Goal: Task Accomplishment & Management: Manage account settings

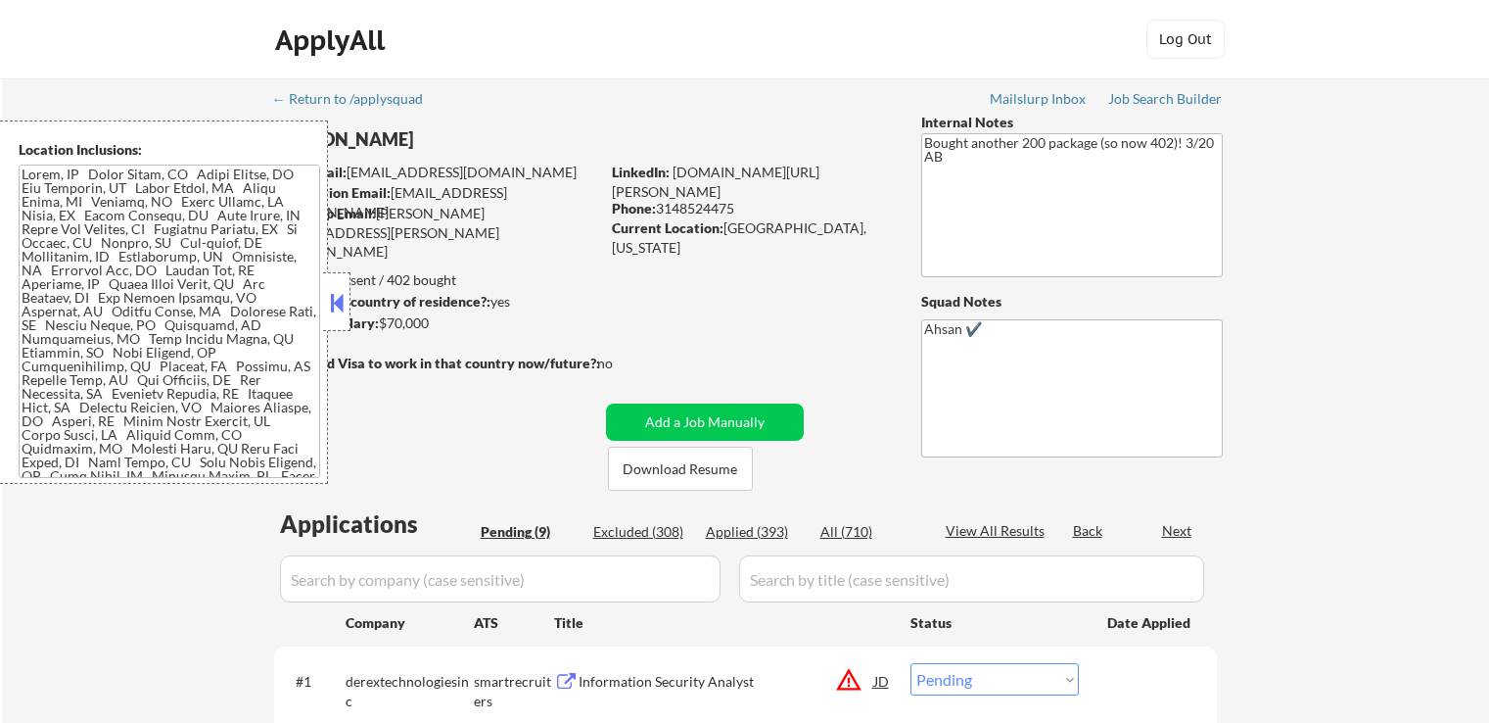
select select ""pending""
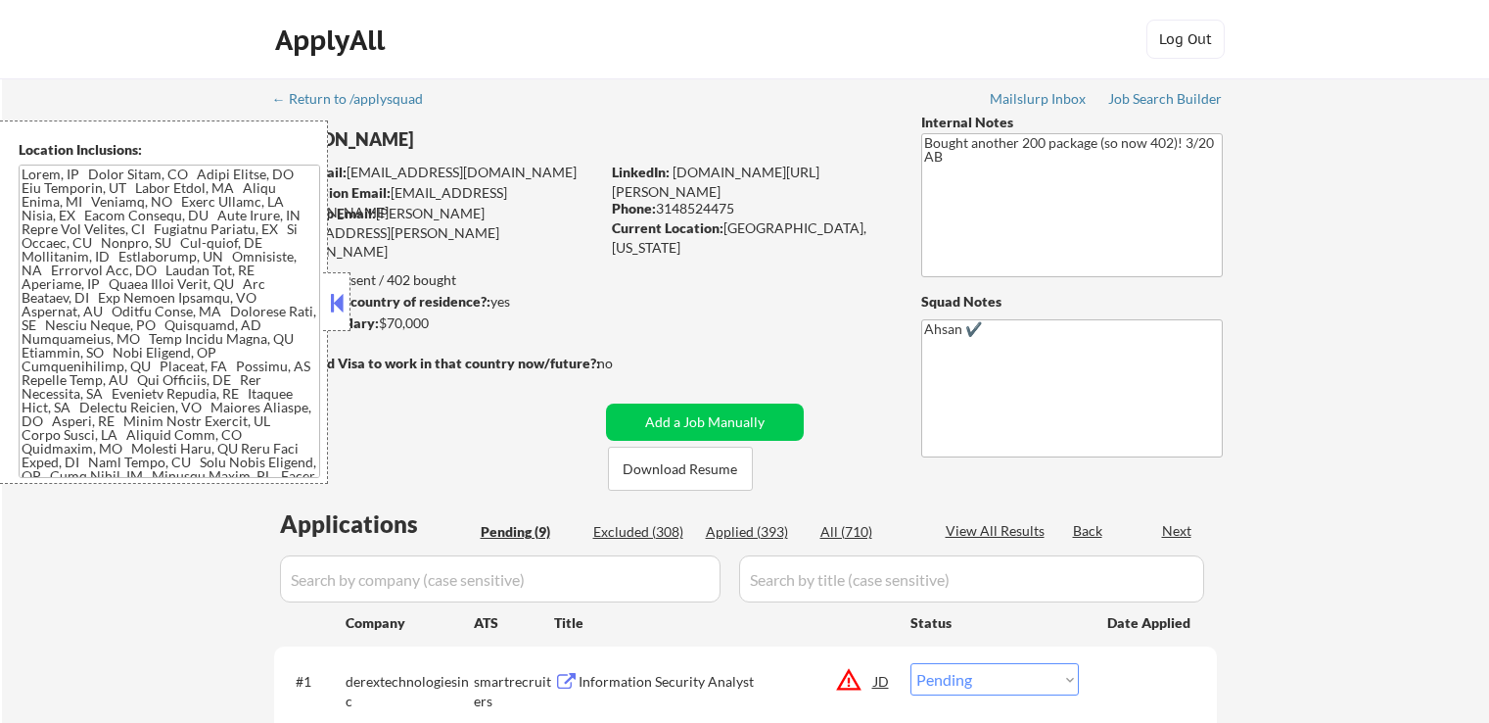
select select ""pending""
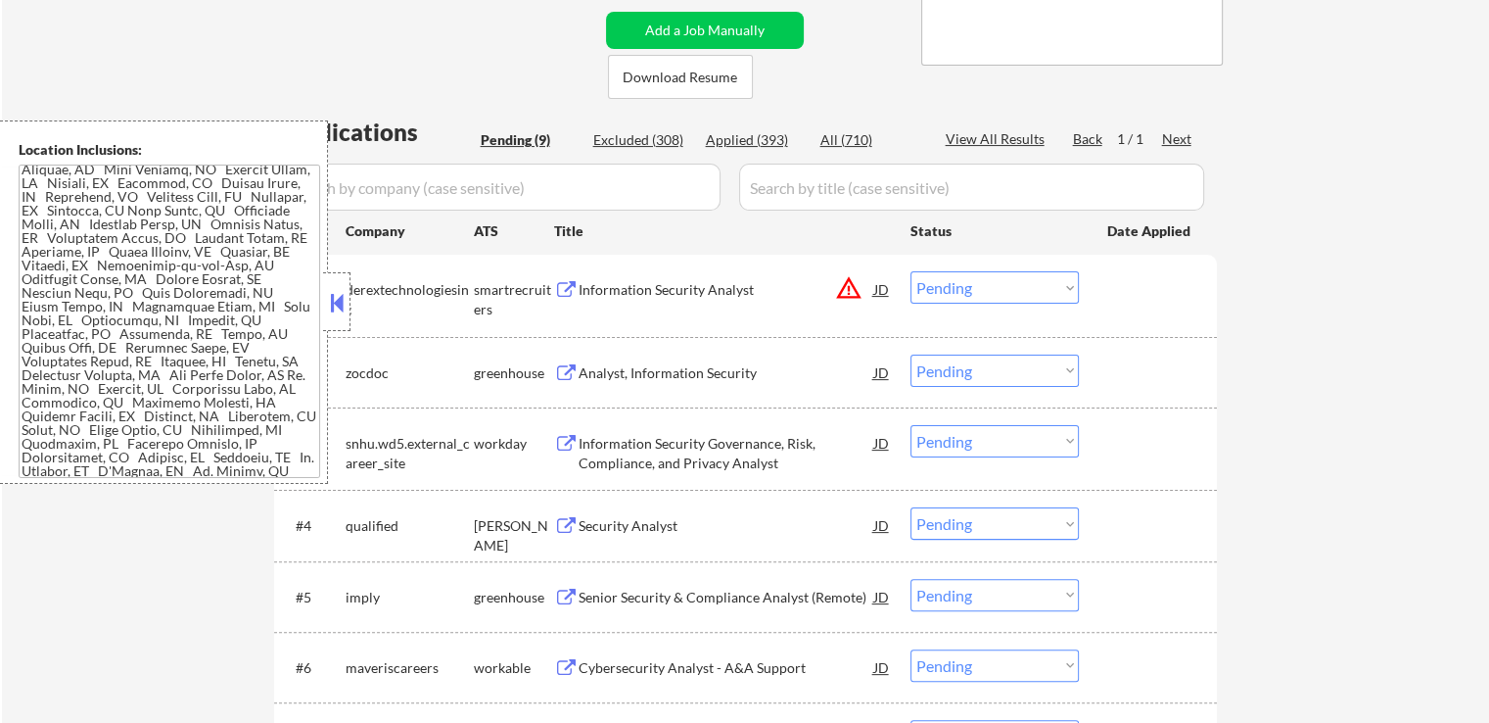
scroll to position [377, 0]
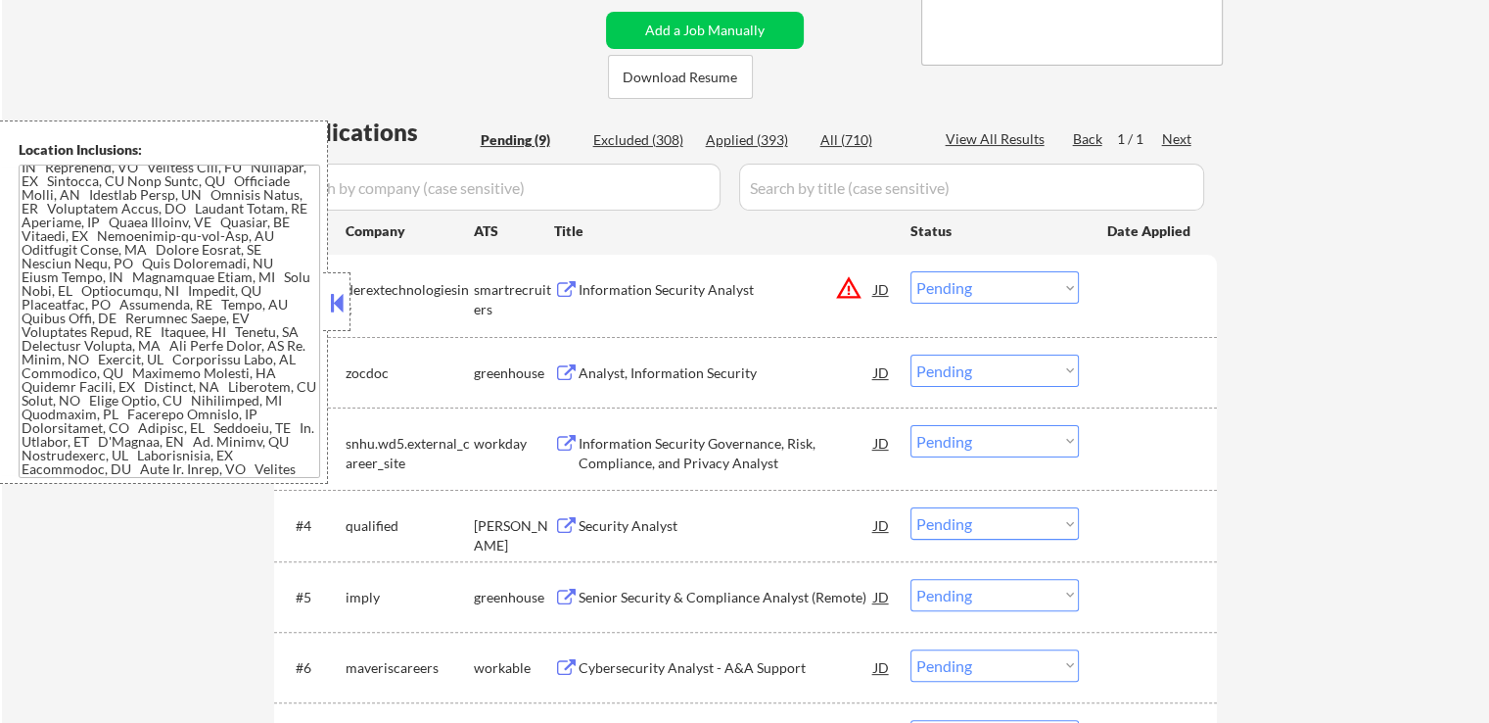
drag, startPoint x: 961, startPoint y: 286, endPoint x: 979, endPoint y: 295, distance: 20.6
click at [962, 286] on select "Choose an option... Pending Applied Excluded (Questions) Excluded (Expired) Exc…" at bounding box center [995, 287] width 168 height 32
click at [911, 271] on select "Choose an option... Pending Applied Excluded (Questions) Excluded (Expired) Exc…" at bounding box center [995, 287] width 168 height 32
click at [1258, 391] on div "← Return to /applysquad Mailslurp Inbox Job Search Builder Daniel Brady User Em…" at bounding box center [745, 356] width 1487 height 1338
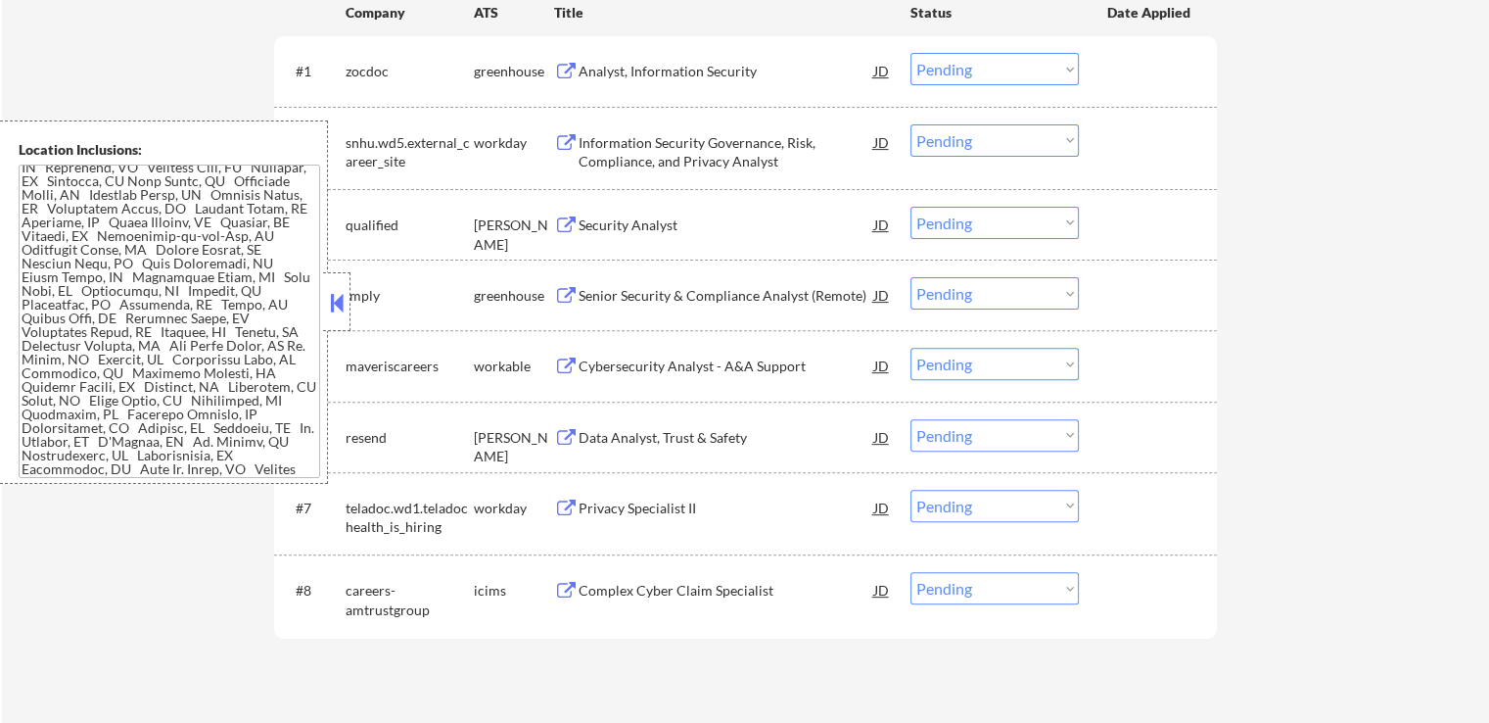
scroll to position [490, 0]
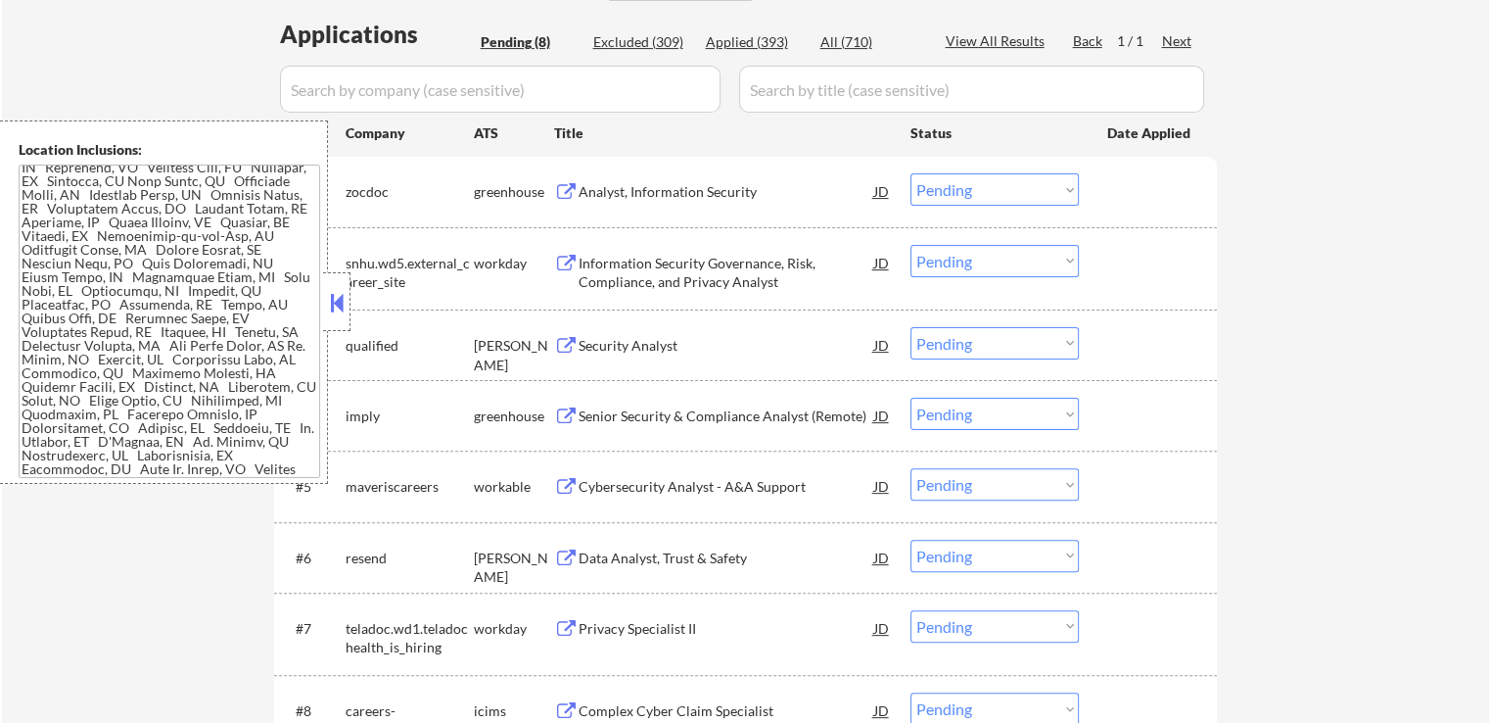
click at [720, 193] on div "Analyst, Information Security" at bounding box center [727, 192] width 296 height 20
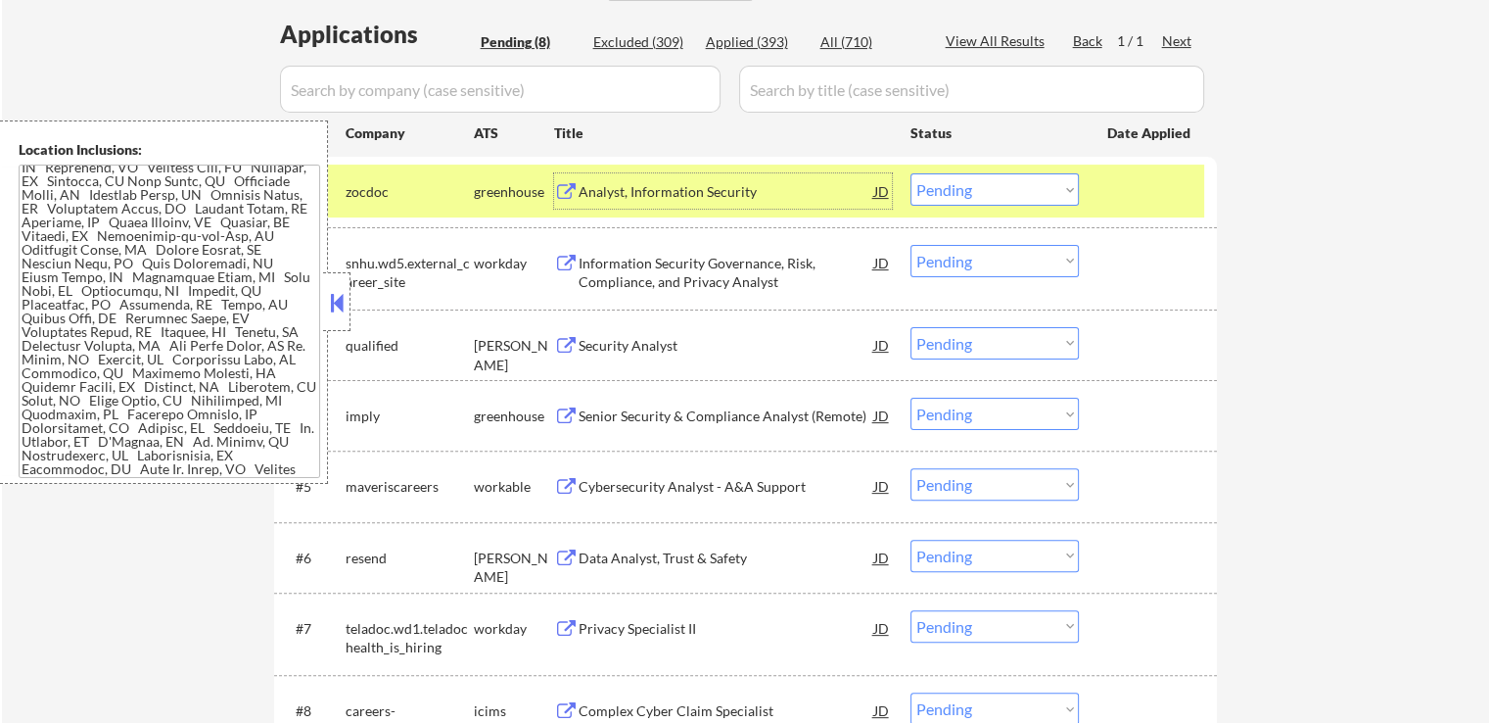
click at [743, 257] on div "Information Security Governance, Risk, Compliance, and Privacy Analyst" at bounding box center [727, 273] width 296 height 38
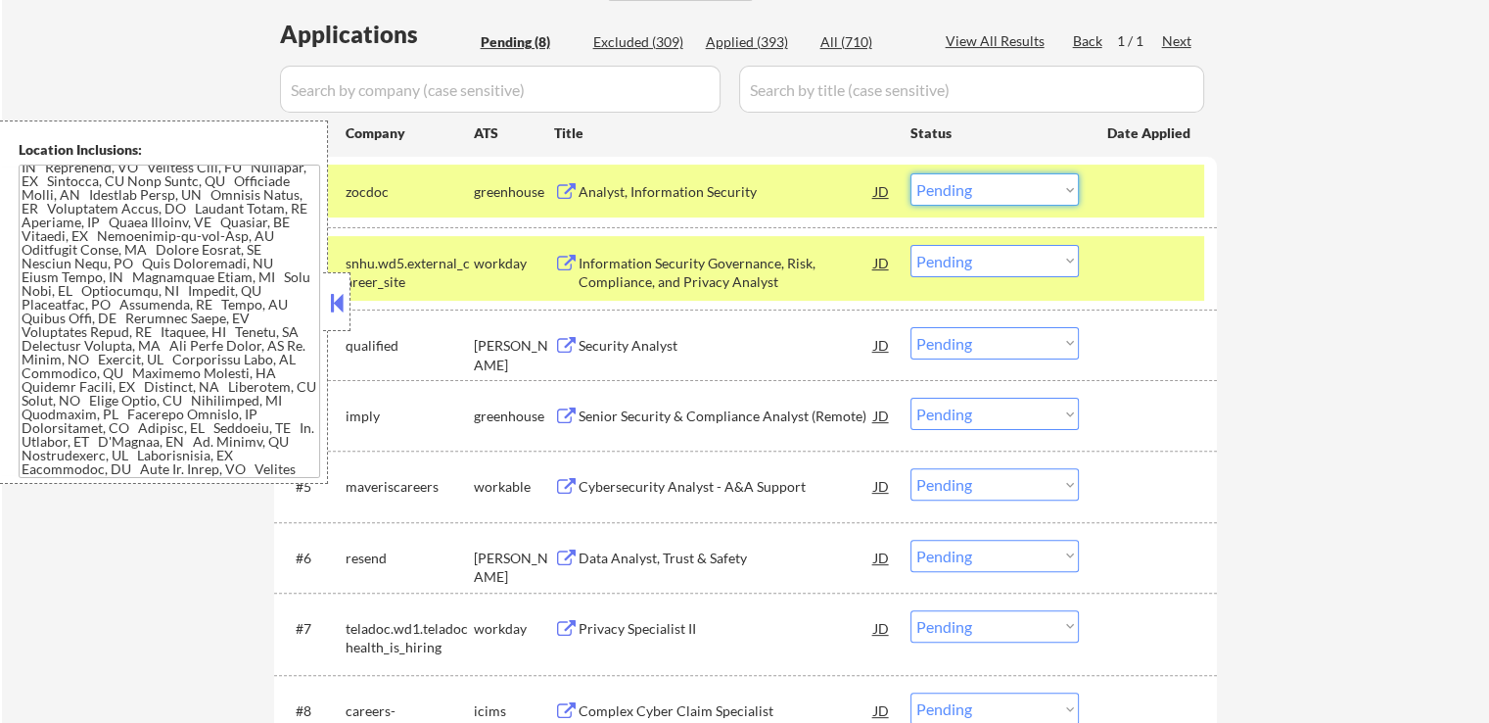
click at [950, 192] on select "Choose an option... Pending Applied Excluded (Questions) Excluded (Expired) Exc…" at bounding box center [995, 189] width 168 height 32
click at [911, 173] on select "Choose an option... Pending Applied Excluded (Questions) Excluded (Expired) Exc…" at bounding box center [995, 189] width 168 height 32
click at [693, 355] on div "Security Analyst" at bounding box center [727, 344] width 296 height 35
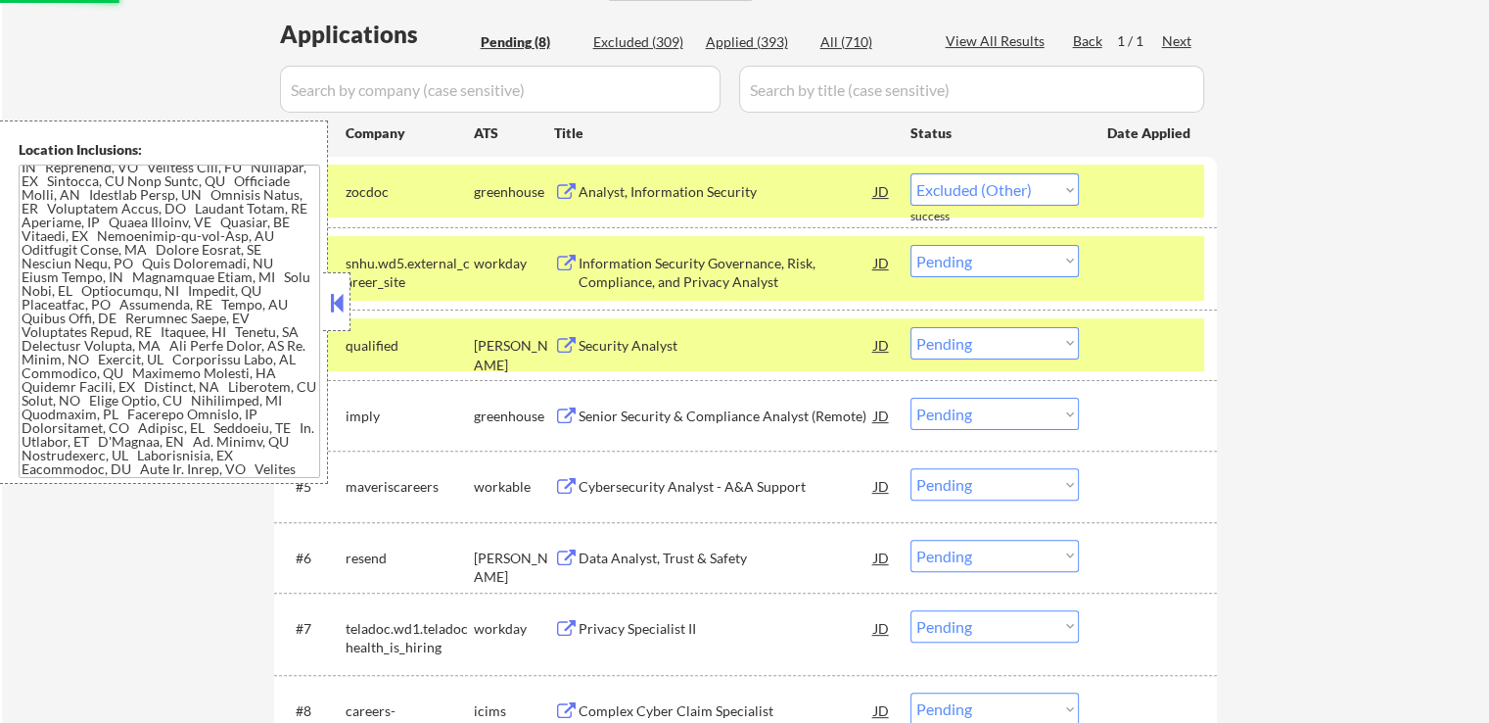
select select ""pending""
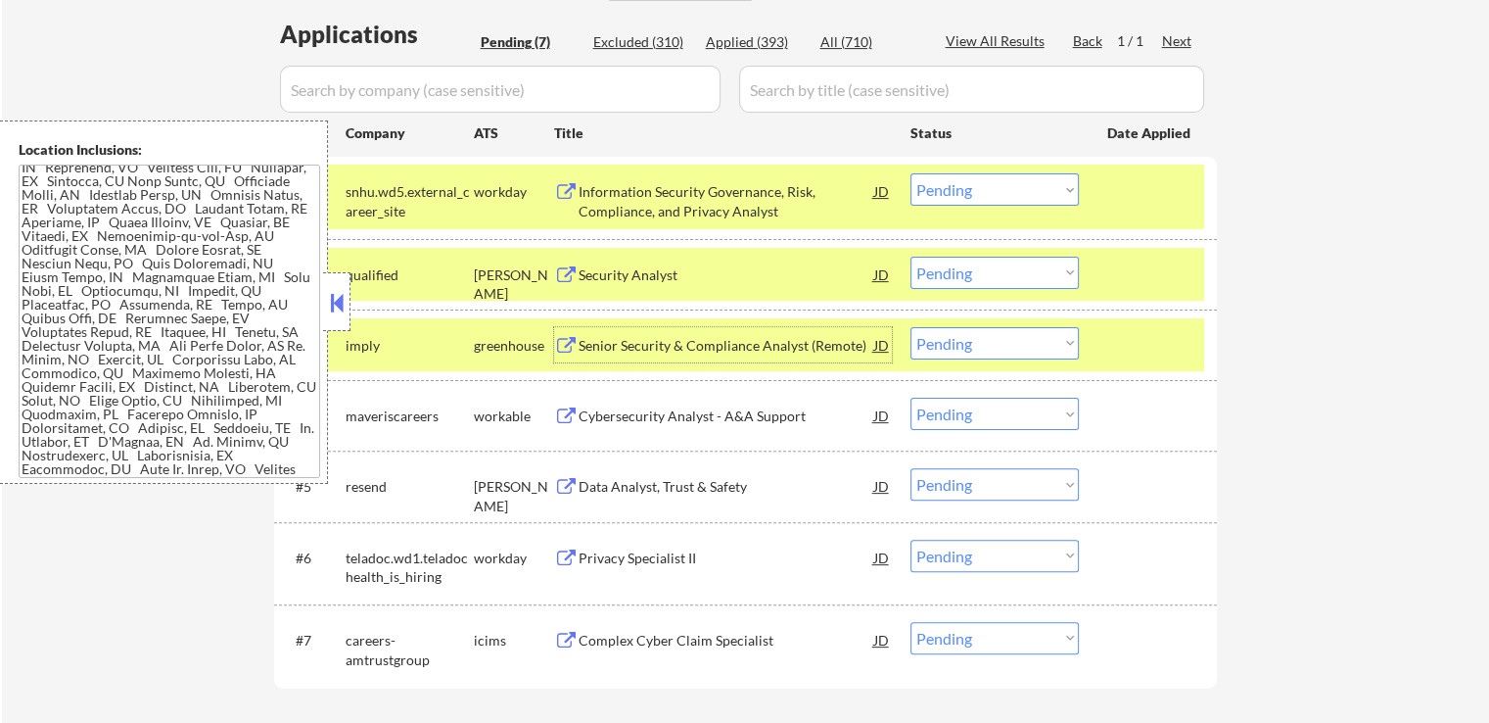
click at [343, 294] on button at bounding box center [337, 302] width 22 height 29
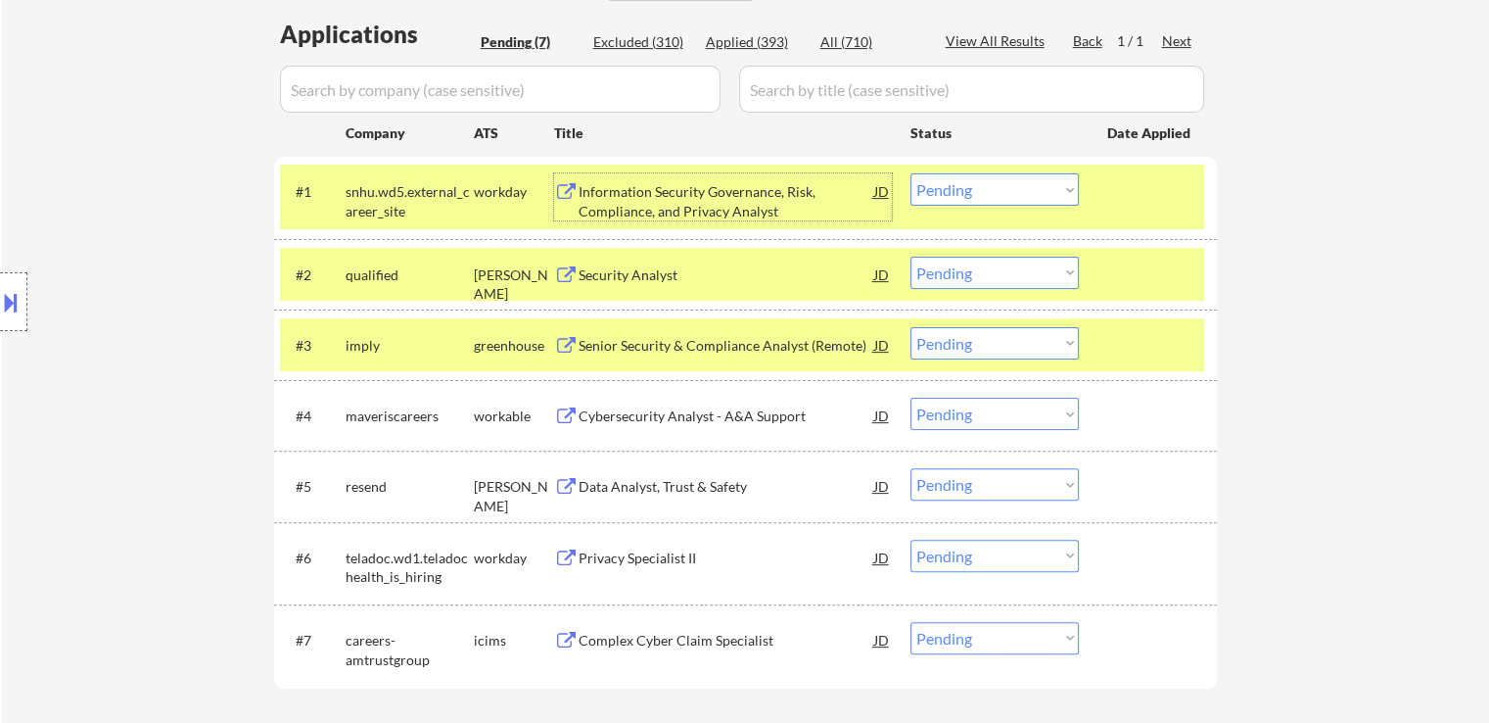
click at [642, 205] on div "Information Security Governance, Risk, Compliance, and Privacy Analyst" at bounding box center [727, 201] width 296 height 38
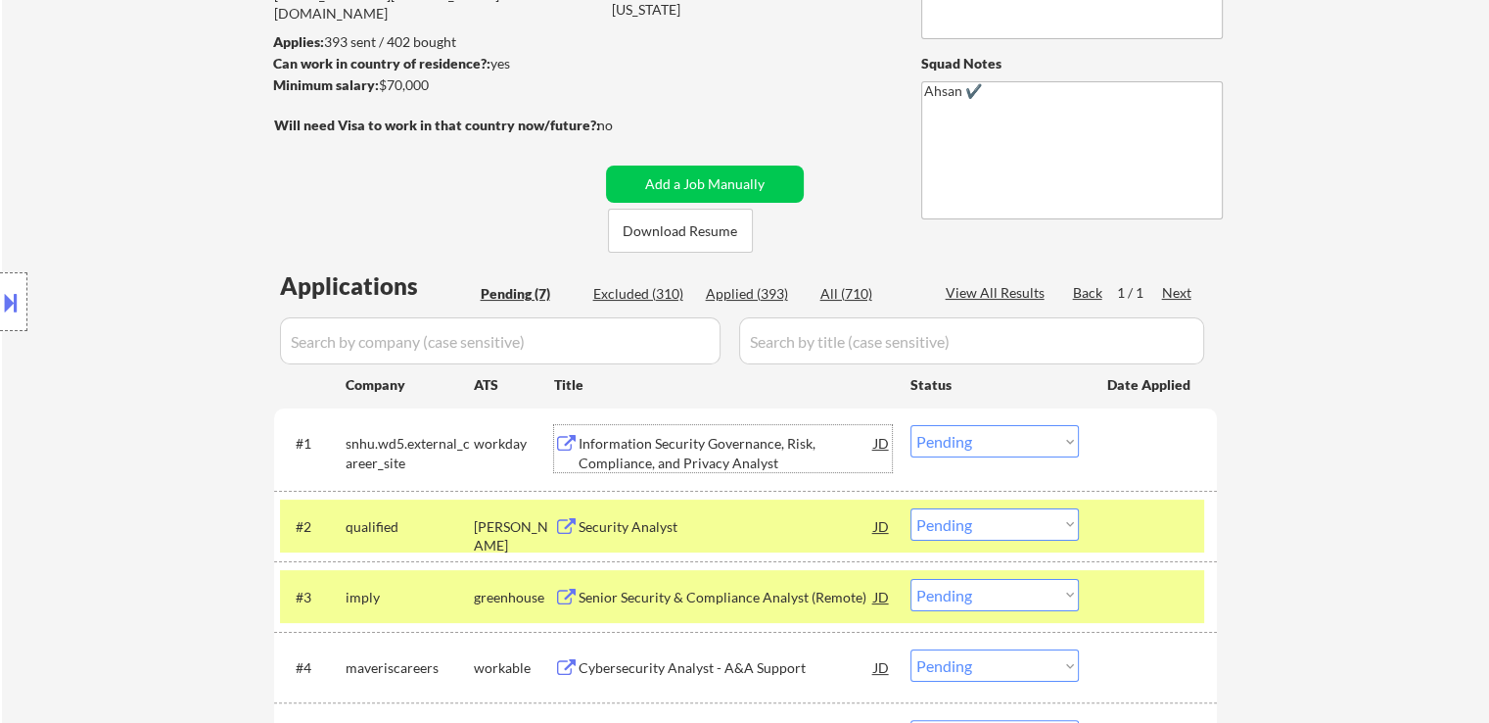
scroll to position [184, 0]
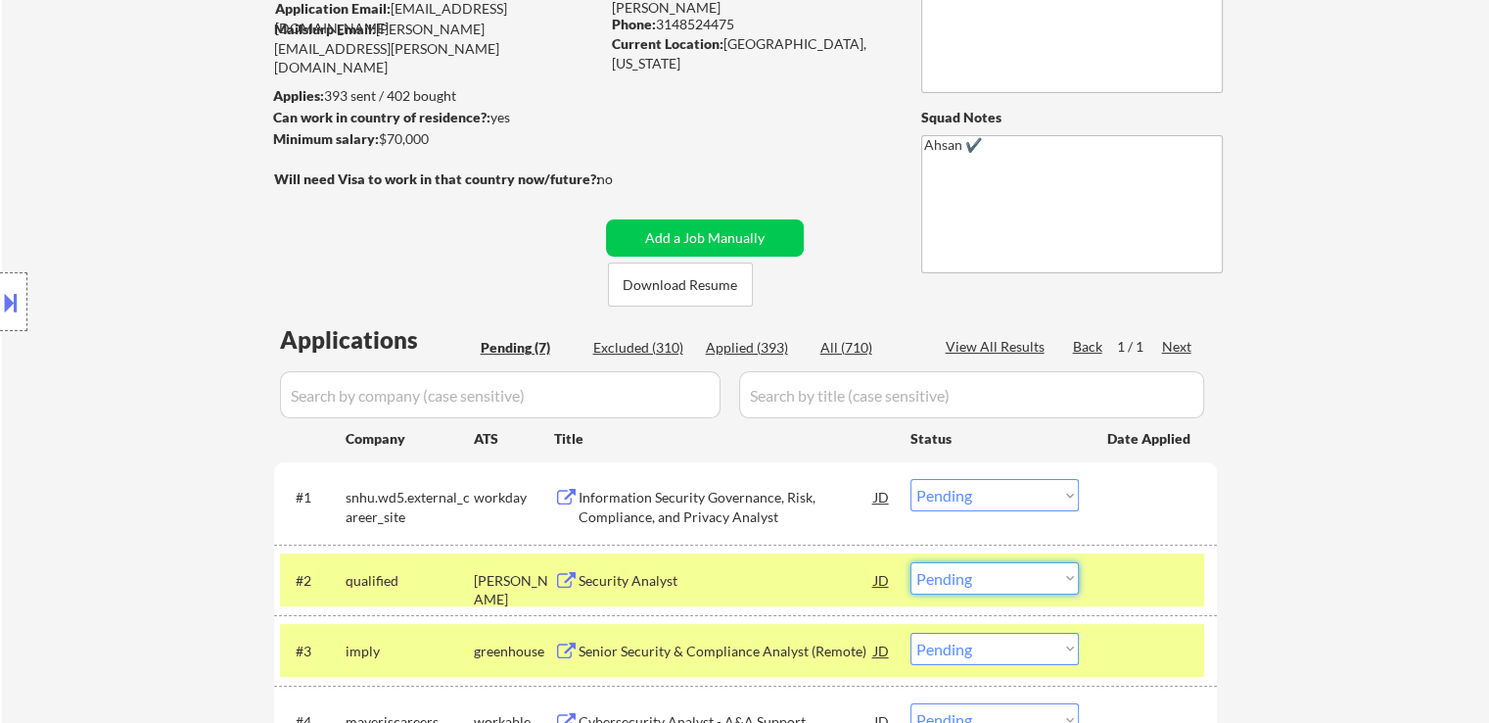
click at [937, 583] on select "Choose an option... Pending Applied Excluded (Questions) Excluded (Expired) Exc…" at bounding box center [995, 578] width 168 height 32
click at [911, 562] on select "Choose an option... Pending Applied Excluded (Questions) Excluded (Expired) Exc…" at bounding box center [995, 578] width 168 height 32
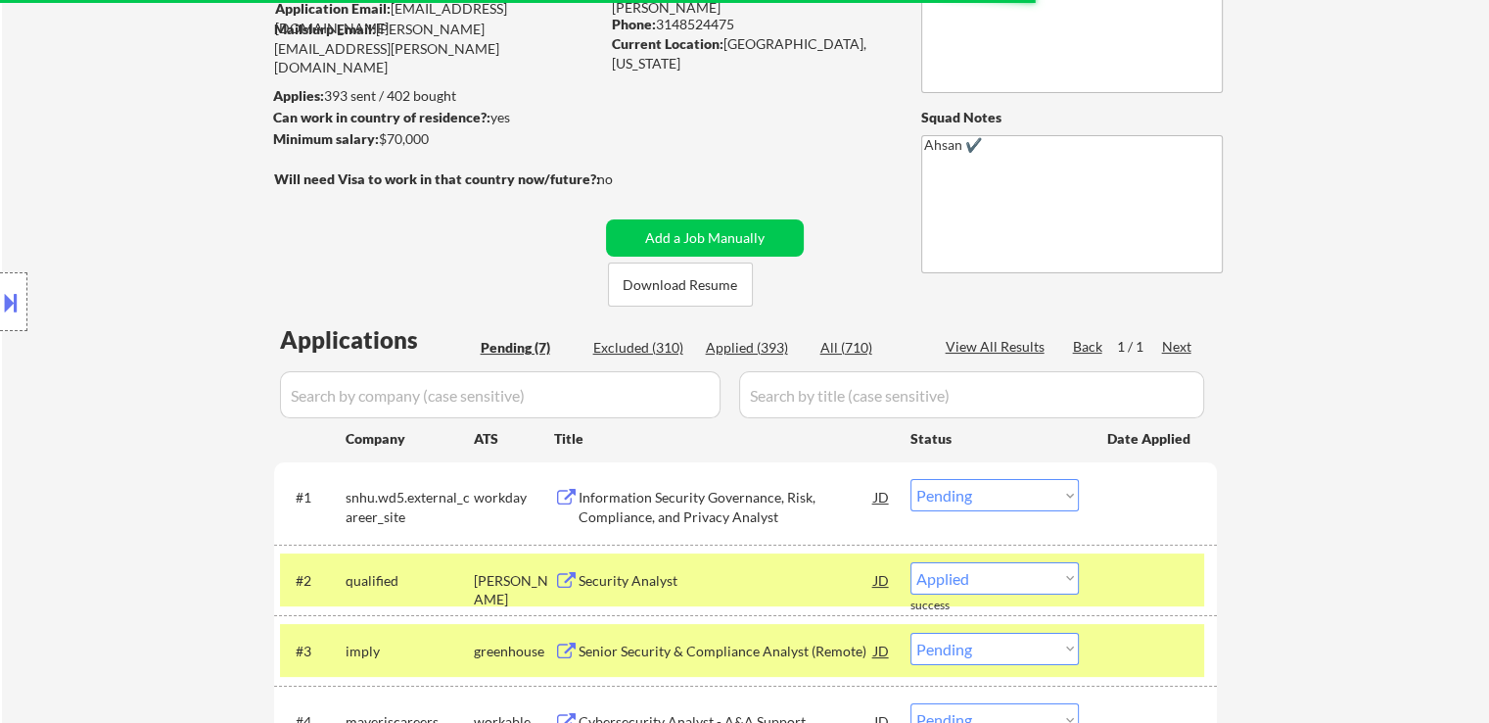
select select ""pending""
click at [619, 651] on div "Senior Security & Compliance Analyst (Remote)" at bounding box center [727, 651] width 296 height 20
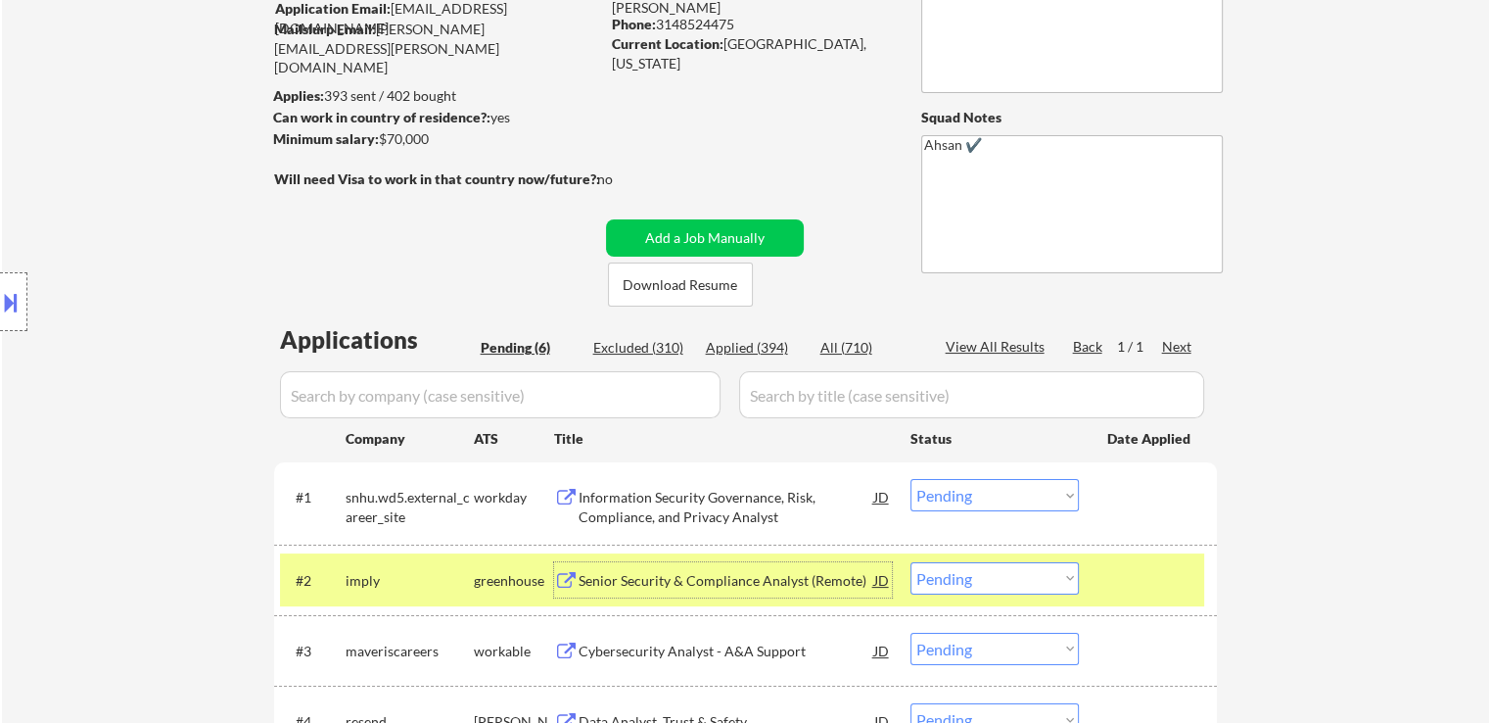
click at [637, 580] on div "Senior Security & Compliance Analyst (Remote)" at bounding box center [727, 581] width 296 height 20
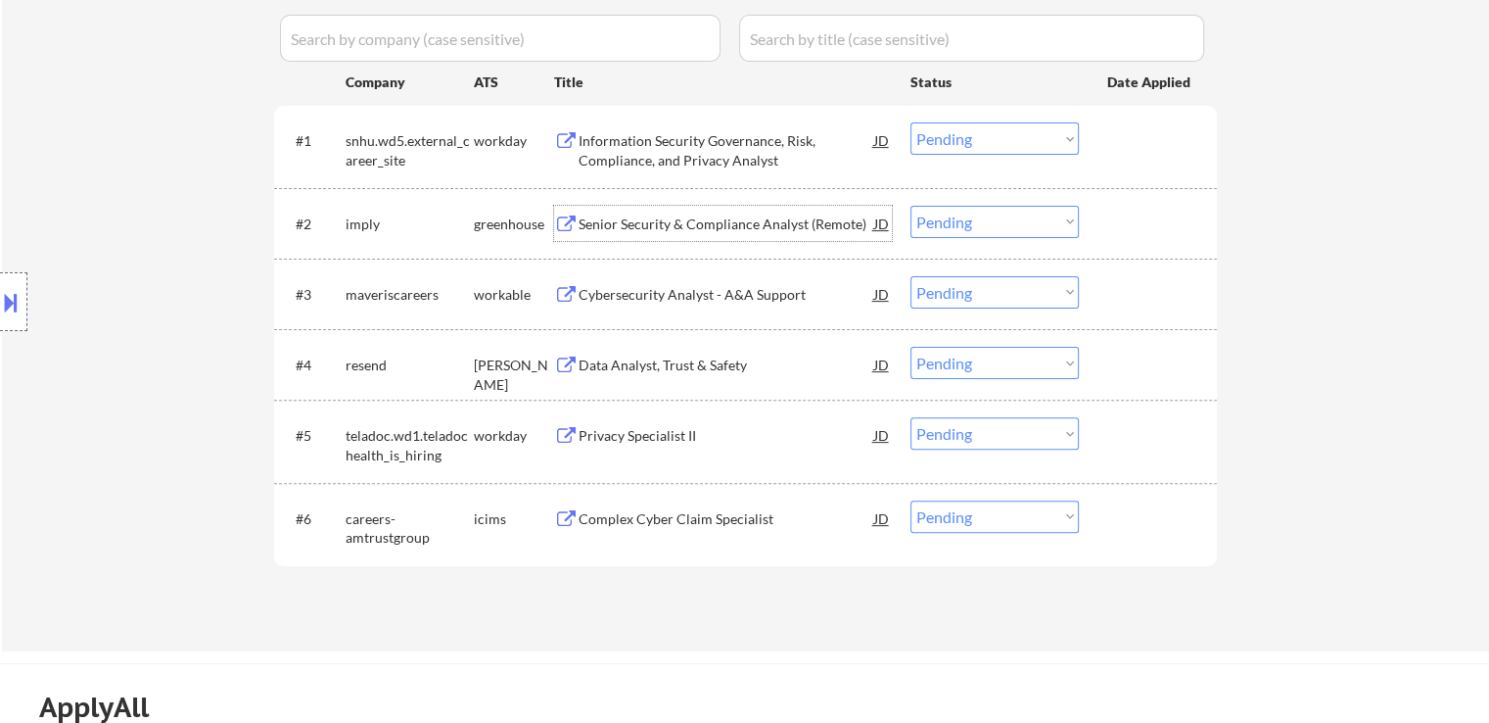
scroll to position [491, 0]
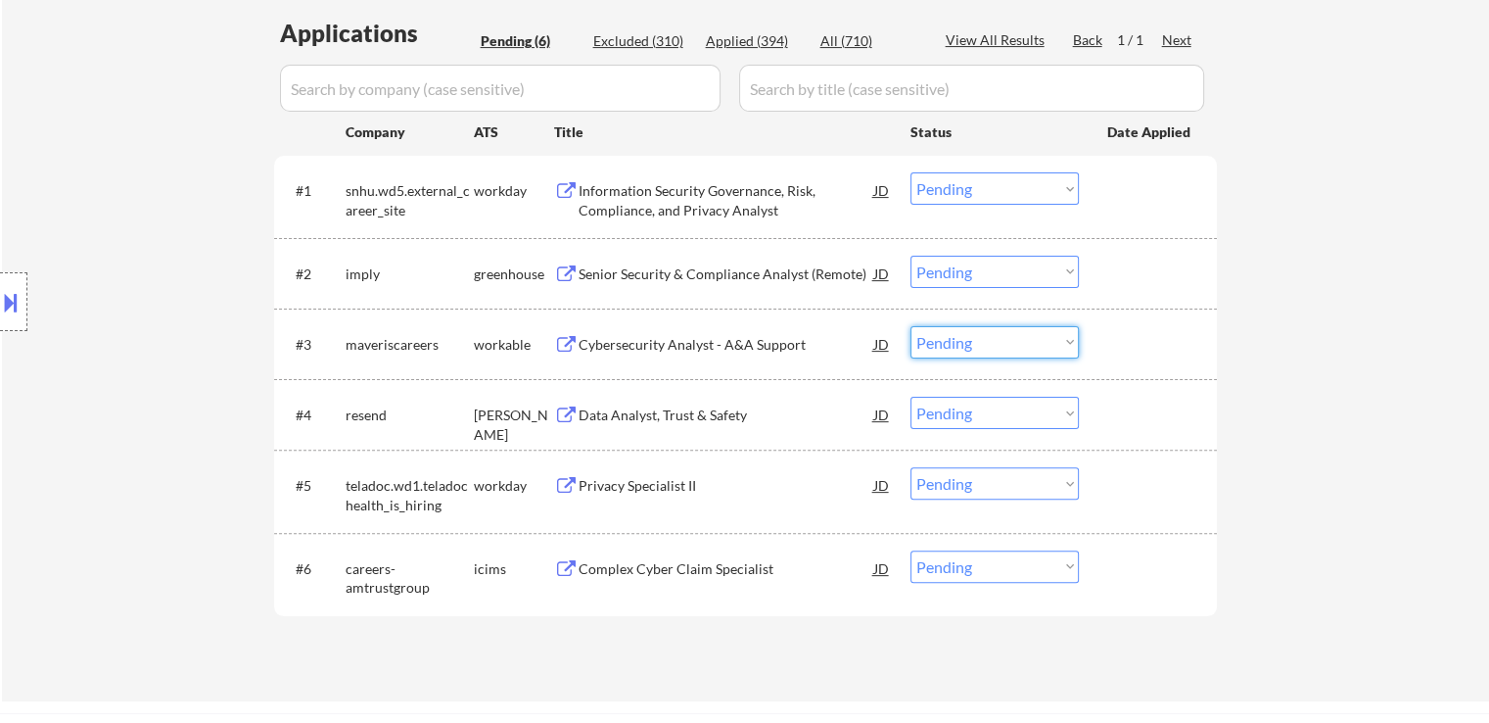
click at [973, 341] on select "Choose an option... Pending Applied Excluded (Questions) Excluded (Expired) Exc…" at bounding box center [995, 342] width 168 height 32
click at [911, 326] on select "Choose an option... Pending Applied Excluded (Questions) Excluded (Expired) Exc…" at bounding box center [995, 342] width 168 height 32
click at [640, 422] on div "Data Analyst, Trust & Safety" at bounding box center [727, 415] width 296 height 20
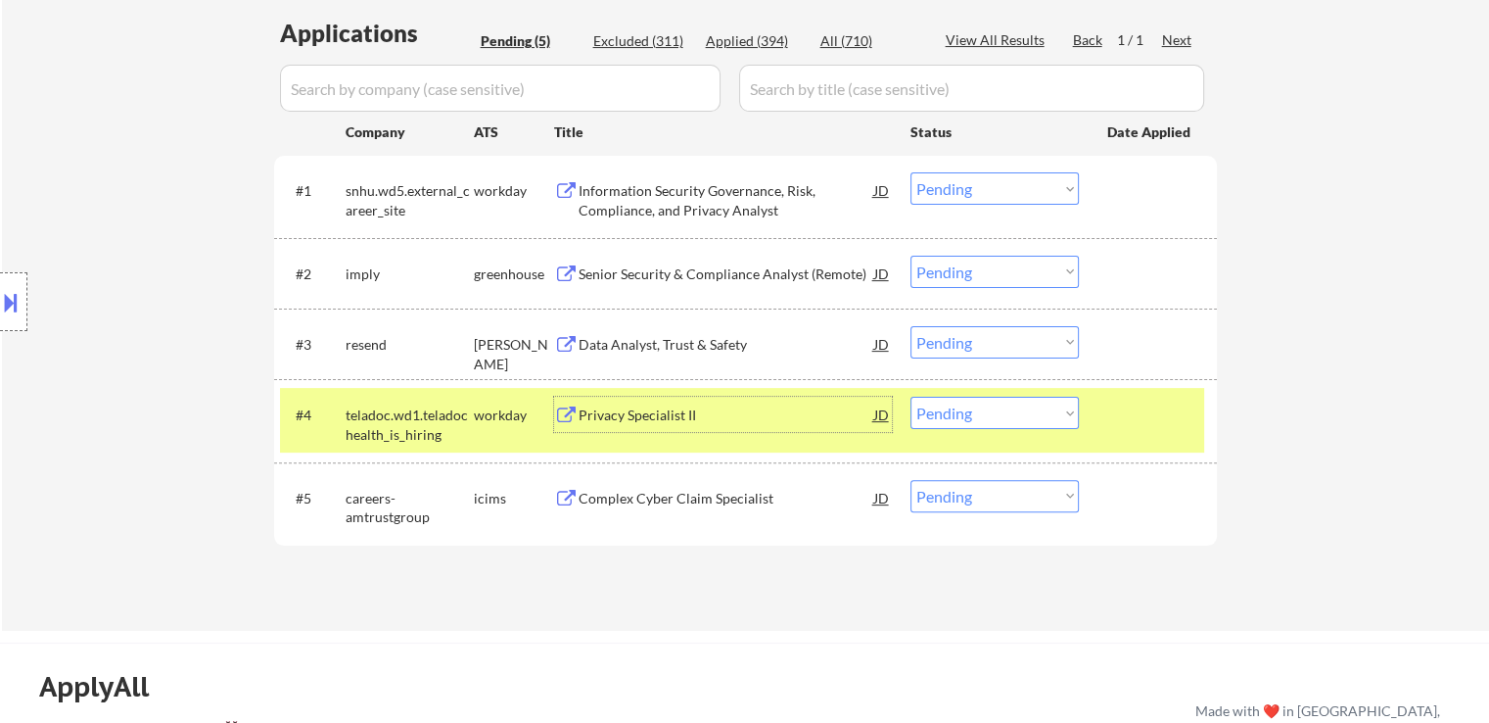
click at [1026, 341] on select "Choose an option... Pending Applied Excluded (Questions) Excluded (Expired) Exc…" at bounding box center [995, 342] width 168 height 32
click at [911, 326] on select "Choose an option... Pending Applied Excluded (Questions) Excluded (Expired) Exc…" at bounding box center [995, 342] width 168 height 32
select select ""pending""
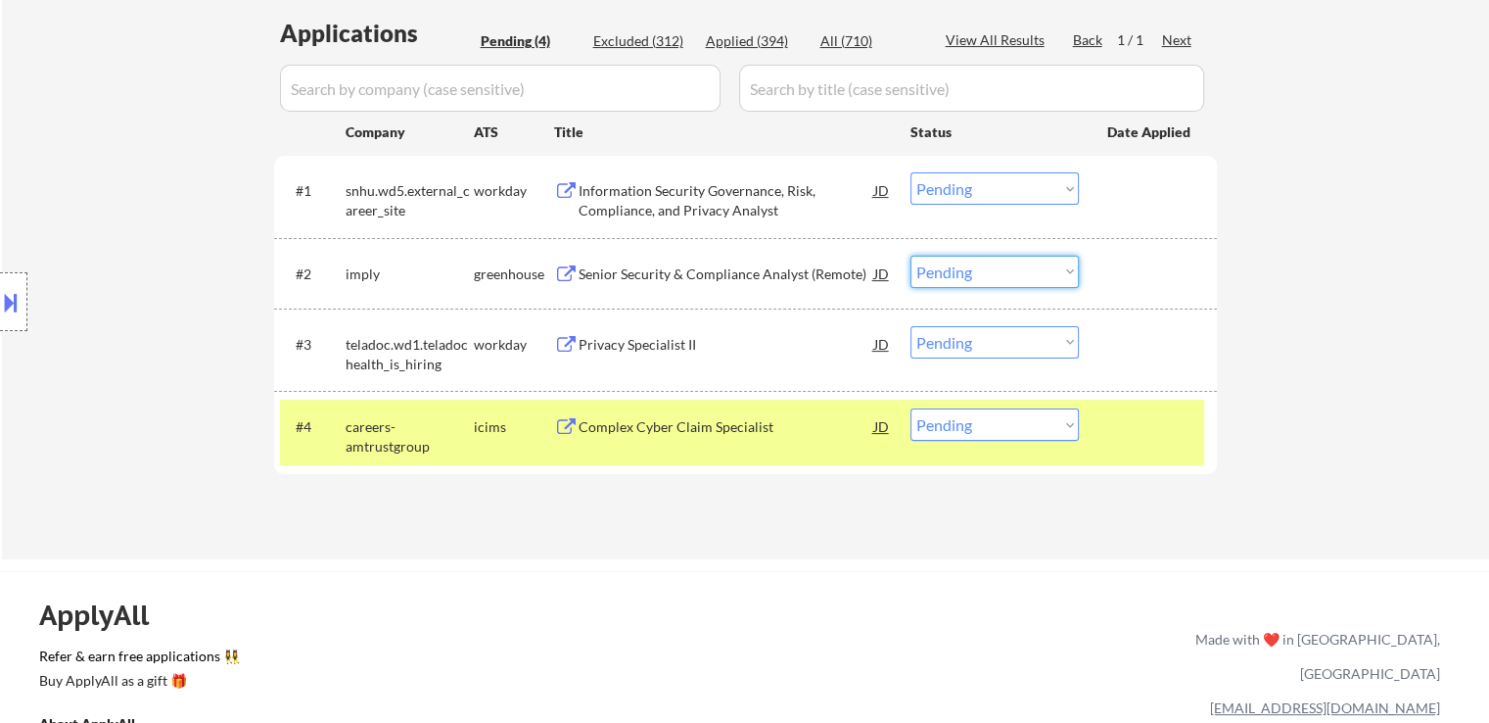
click at [958, 273] on select "Choose an option... Pending Applied Excluded (Questions) Excluded (Expired) Exc…" at bounding box center [995, 272] width 168 height 32
click at [911, 256] on select "Choose an option... Pending Applied Excluded (Questions) Excluded (Expired) Exc…" at bounding box center [995, 272] width 168 height 32
select select ""pending""
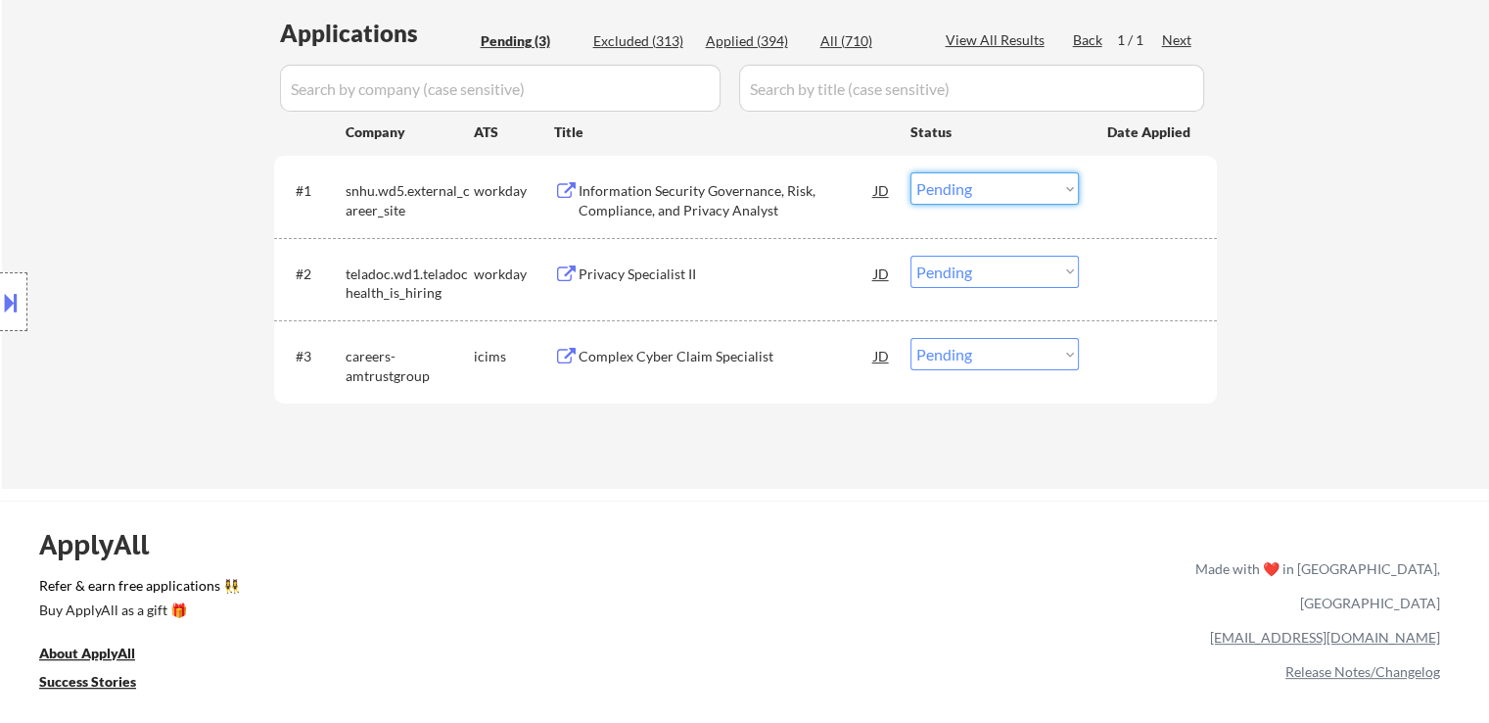
click at [981, 195] on select "Choose an option... Pending Applied Excluded (Questions) Excluded (Expired) Exc…" at bounding box center [995, 188] width 168 height 32
click at [911, 172] on select "Choose an option... Pending Applied Excluded (Questions) Excluded (Expired) Exc…" at bounding box center [995, 188] width 168 height 32
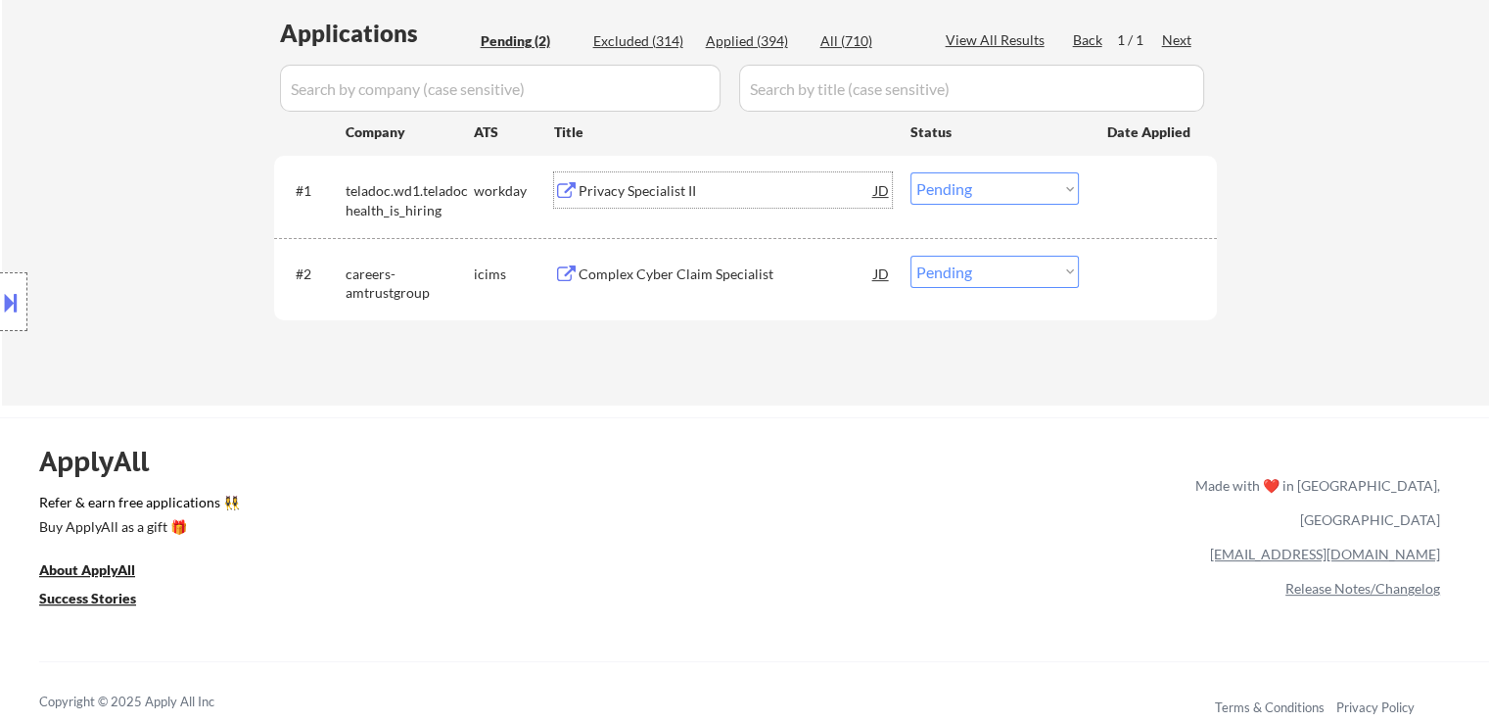
click at [648, 193] on div "Privacy Specialist II" at bounding box center [727, 191] width 296 height 20
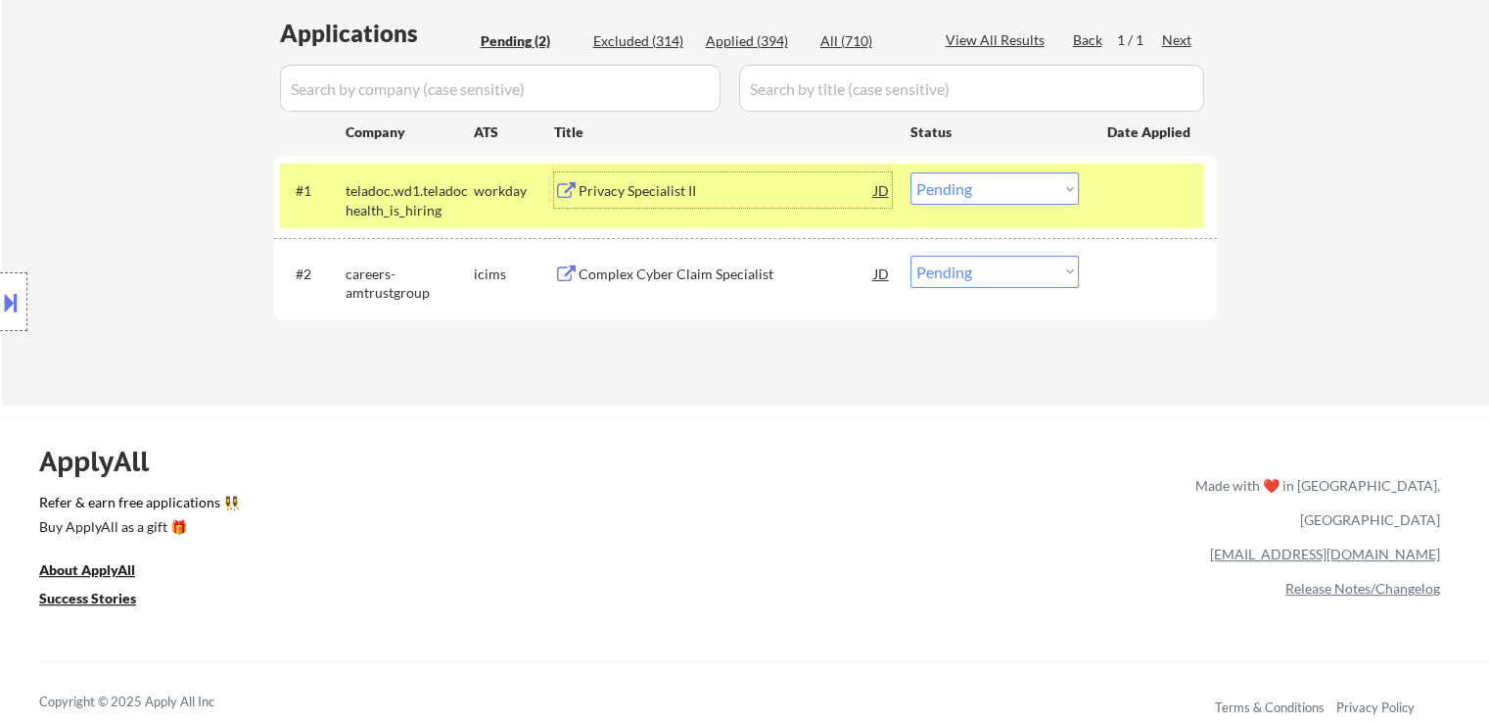
click at [695, 271] on div "Complex Cyber Claim Specialist" at bounding box center [727, 274] width 296 height 20
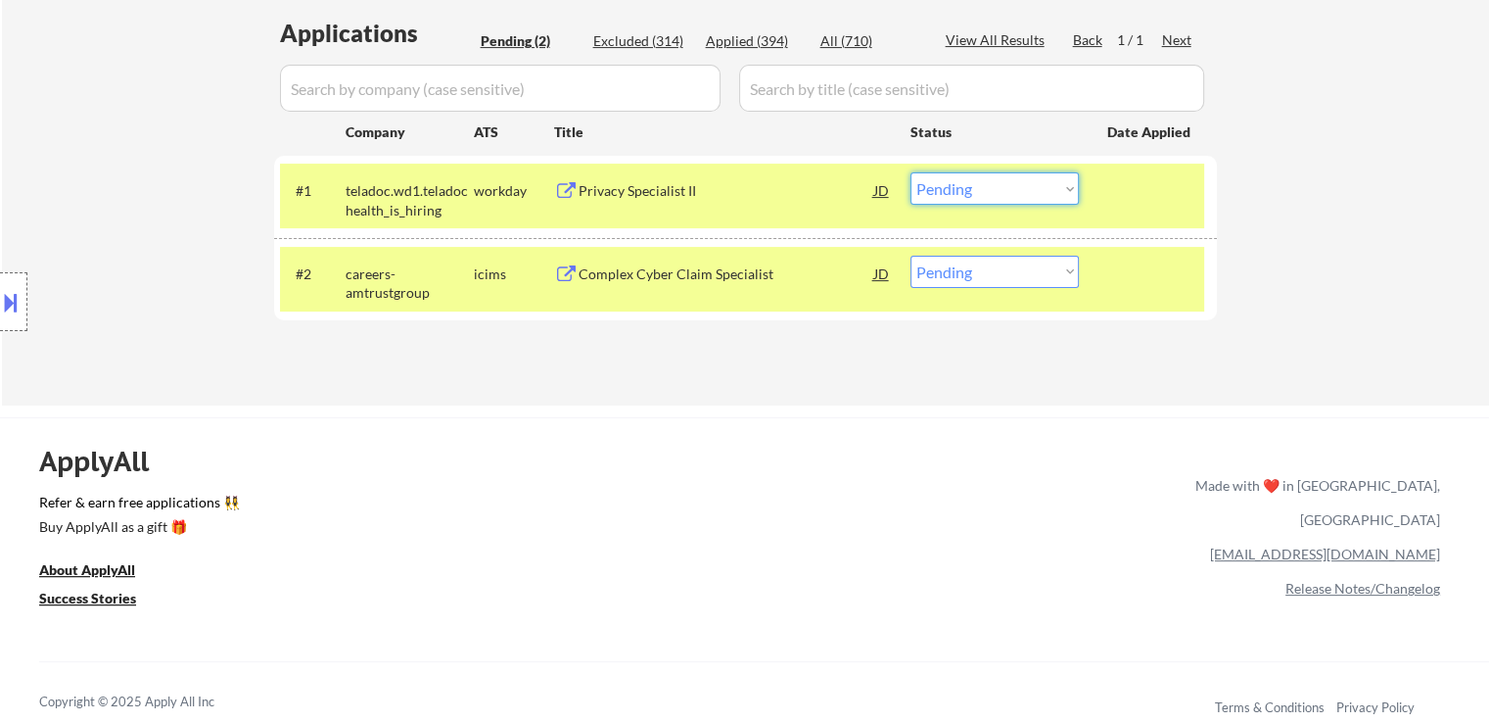
click at [1052, 180] on select "Choose an option... Pending Applied Excluded (Questions) Excluded (Expired) Exc…" at bounding box center [995, 188] width 168 height 32
click at [911, 172] on select "Choose an option... Pending Applied Excluded (Questions) Excluded (Expired) Exc…" at bounding box center [995, 188] width 168 height 32
select select ""pending""
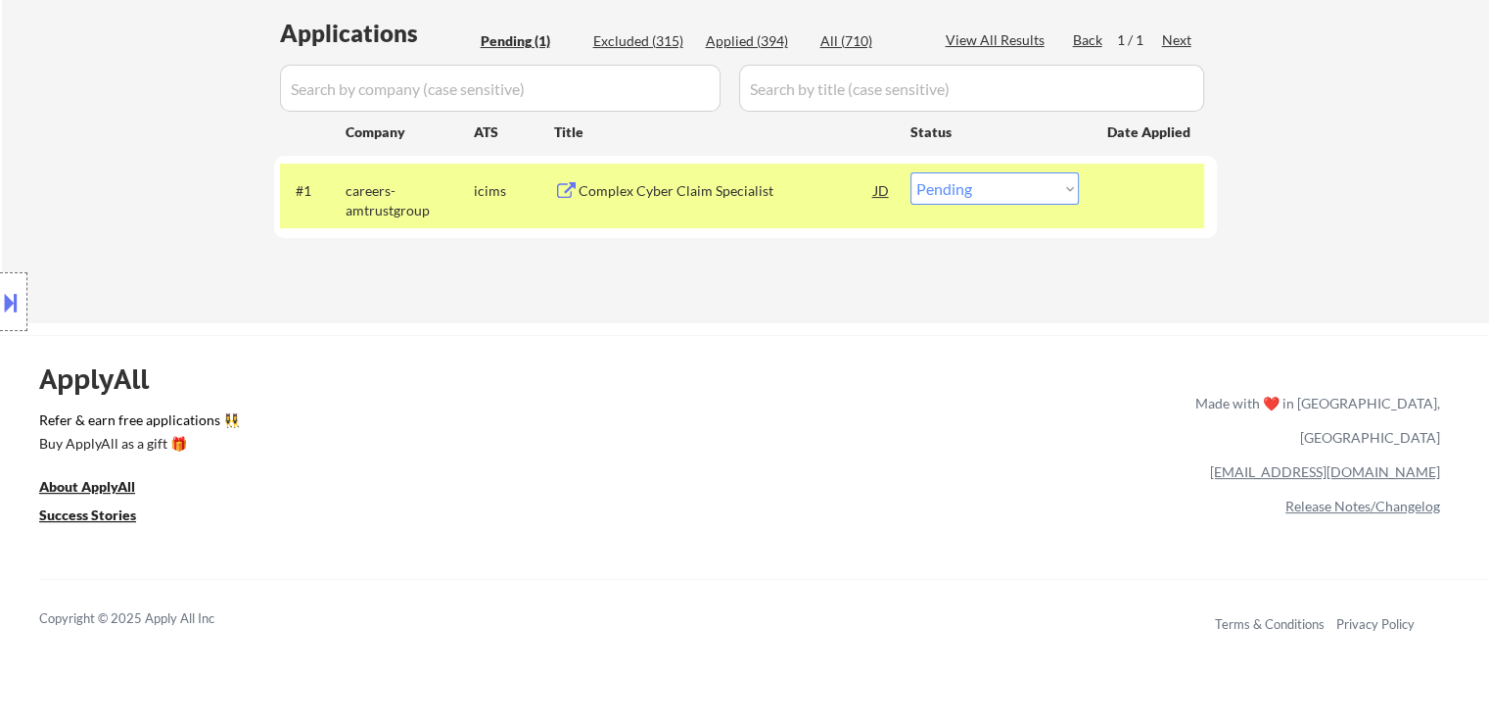
click at [944, 356] on div "ApplyAll Refer & earn free applications 👯‍♀️ Buy ApplyAll as a gift 🎁 About App…" at bounding box center [744, 504] width 1489 height 310
click at [1085, 362] on div "ApplyAll Refer & earn free applications 👯‍♀️ Buy ApplyAll as a gift 🎁 About App…" at bounding box center [744, 504] width 1489 height 310
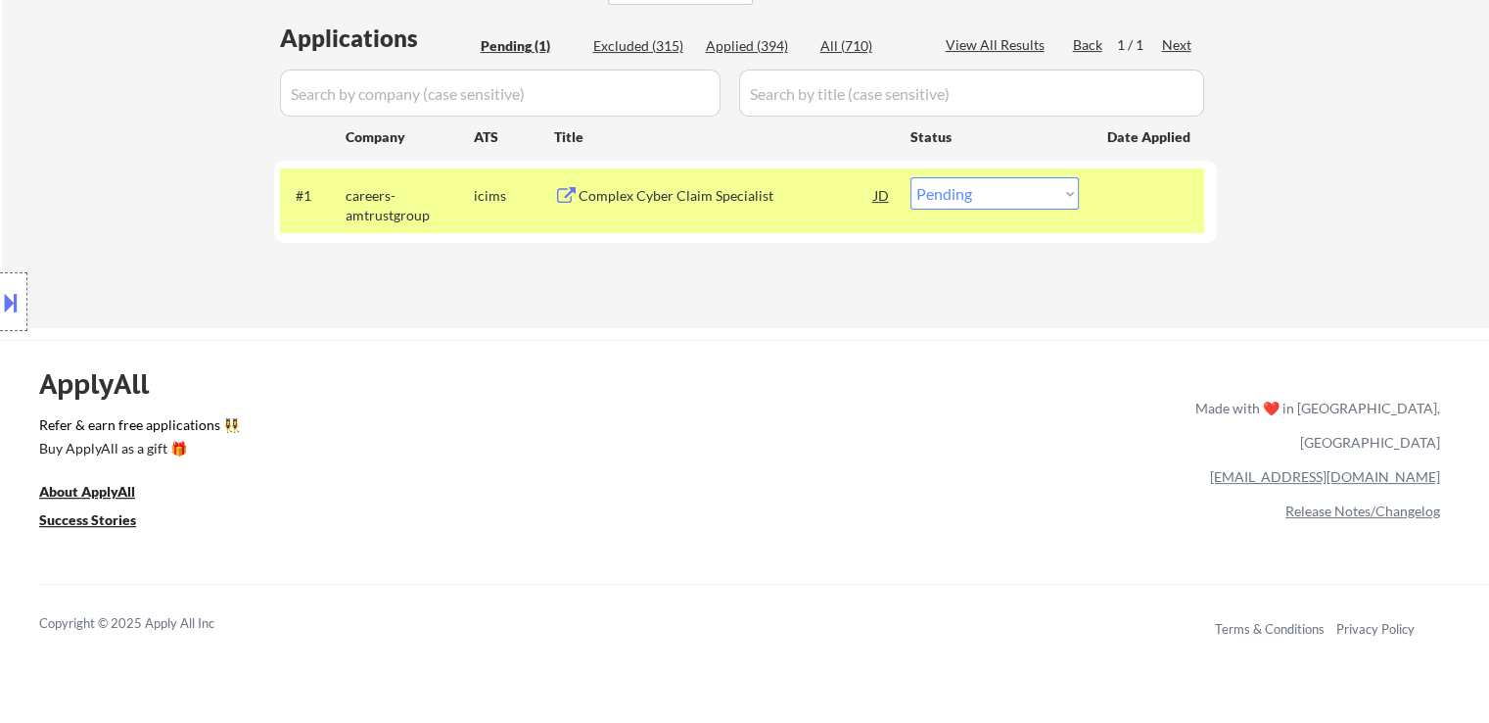
drag, startPoint x: 1488, startPoint y: 331, endPoint x: 1503, endPoint y: 17, distance: 314.6
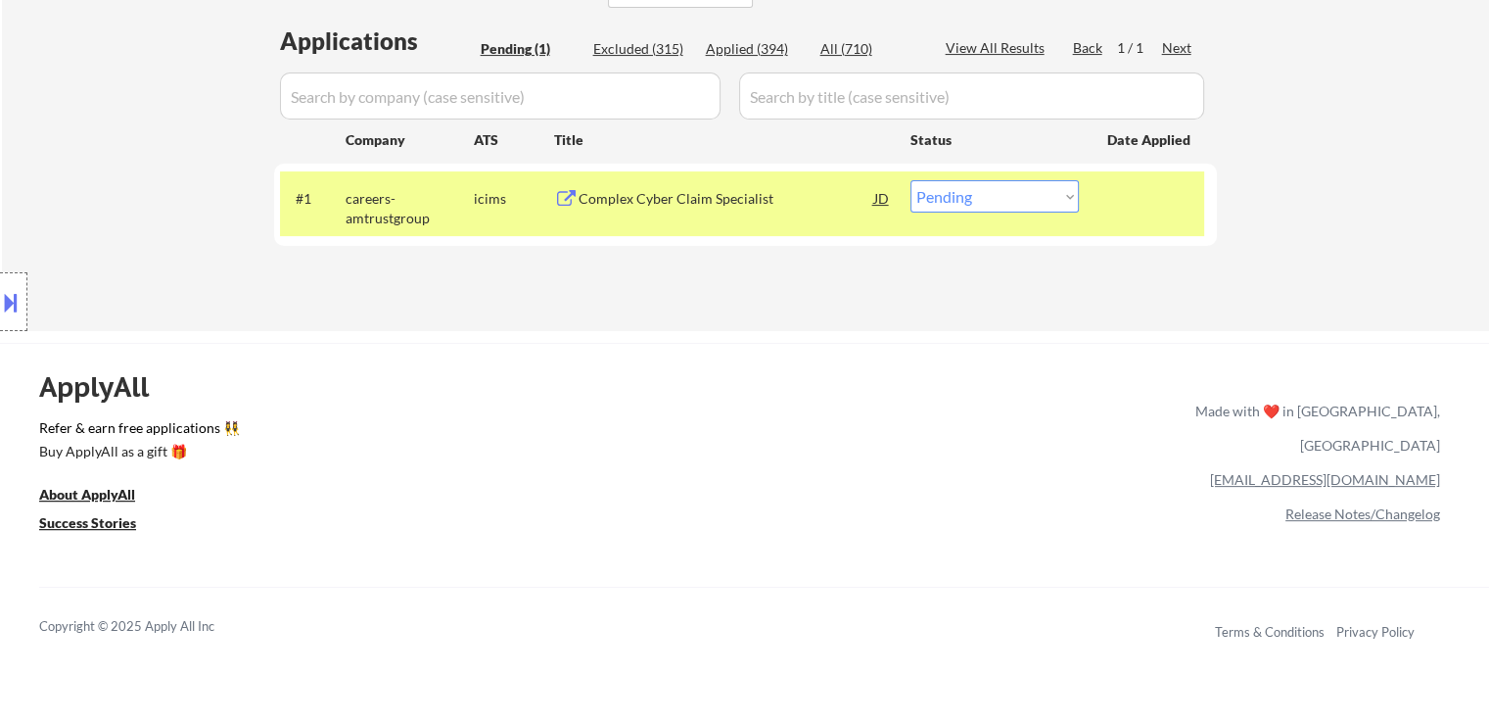
scroll to position [0, 0]
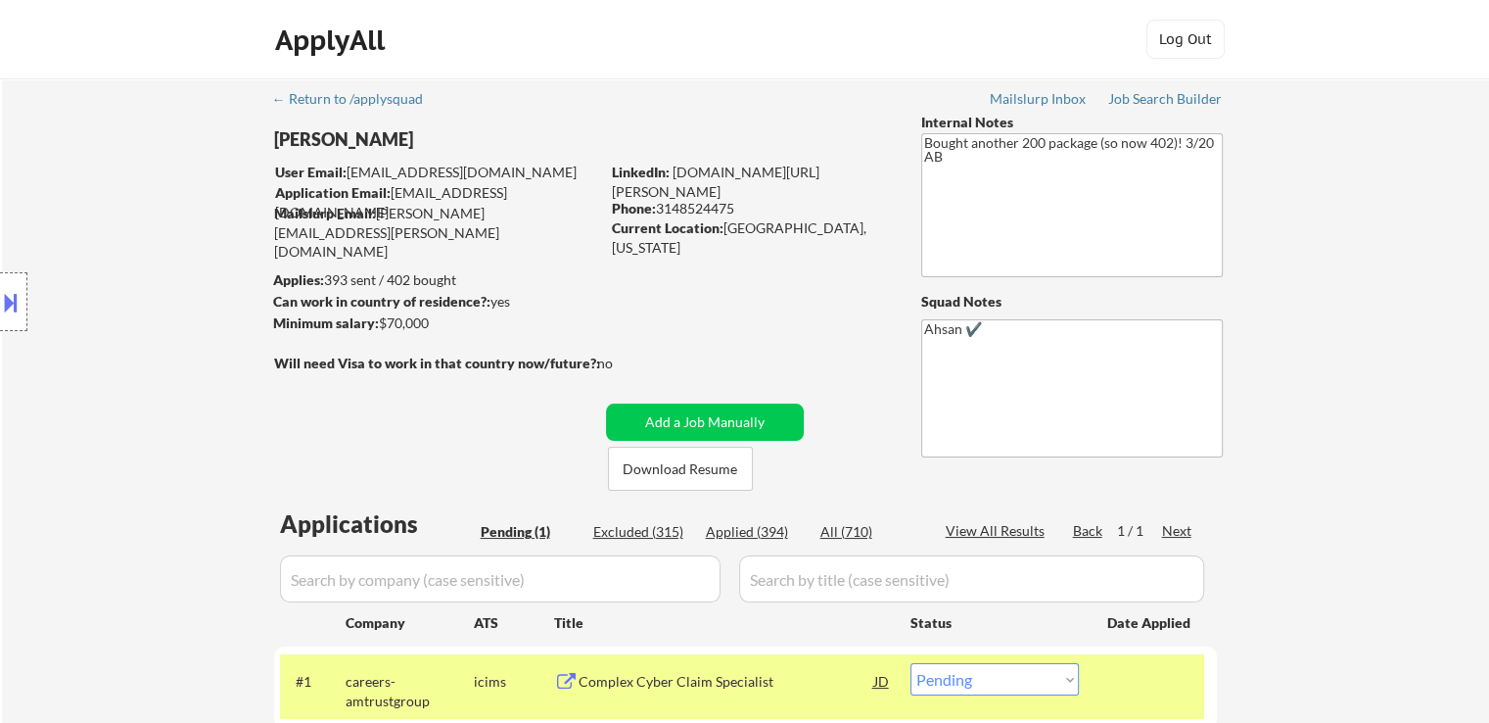
click at [1460, 165] on div "← Return to /applysquad Mailslurp Inbox Job Search Builder Daniel Brady User Em…" at bounding box center [745, 445] width 1487 height 735
click at [1339, 146] on div "← Return to /applysquad Mailslurp Inbox Job Search Builder Daniel Brady User Em…" at bounding box center [745, 445] width 1487 height 735
drag, startPoint x: 1049, startPoint y: 150, endPoint x: 897, endPoint y: 129, distance: 153.2
click at [897, 129] on div "← Return to /applysquad Mailslurp Inbox Job Search Builder Daniel Brady User Em…" at bounding box center [746, 438] width 977 height 720
click at [1011, 193] on textarea "Bought another 200 package (so now 402)! 3/20 AB" at bounding box center [1072, 205] width 302 height 144
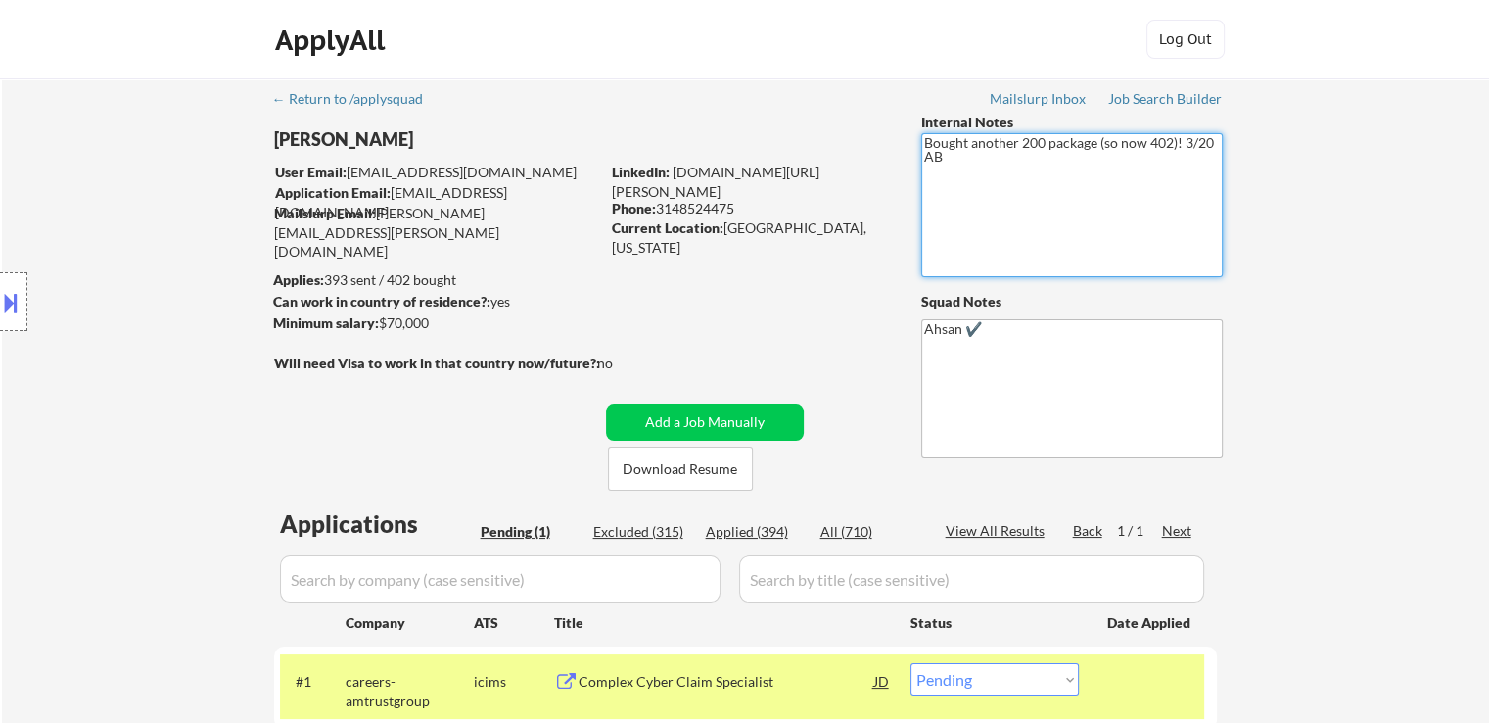
click at [1011, 193] on textarea "Bought another 200 package (so now 402)! 3/20 AB" at bounding box center [1072, 205] width 302 height 144
drag, startPoint x: 1011, startPoint y: 193, endPoint x: 866, endPoint y: 115, distance: 165.6
click at [866, 115] on div "← Return to /applysquad Mailslurp Inbox Job Search Builder Daniel Brady User Em…" at bounding box center [746, 438] width 977 height 720
click at [1077, 276] on textarea "Bought another 200 package (so now 402)! 3/20 AB" at bounding box center [1072, 205] width 302 height 144
click at [1250, 213] on div "← Return to /applysquad Mailslurp Inbox Job Search Builder Daniel Brady User Em…" at bounding box center [745, 445] width 1487 height 735
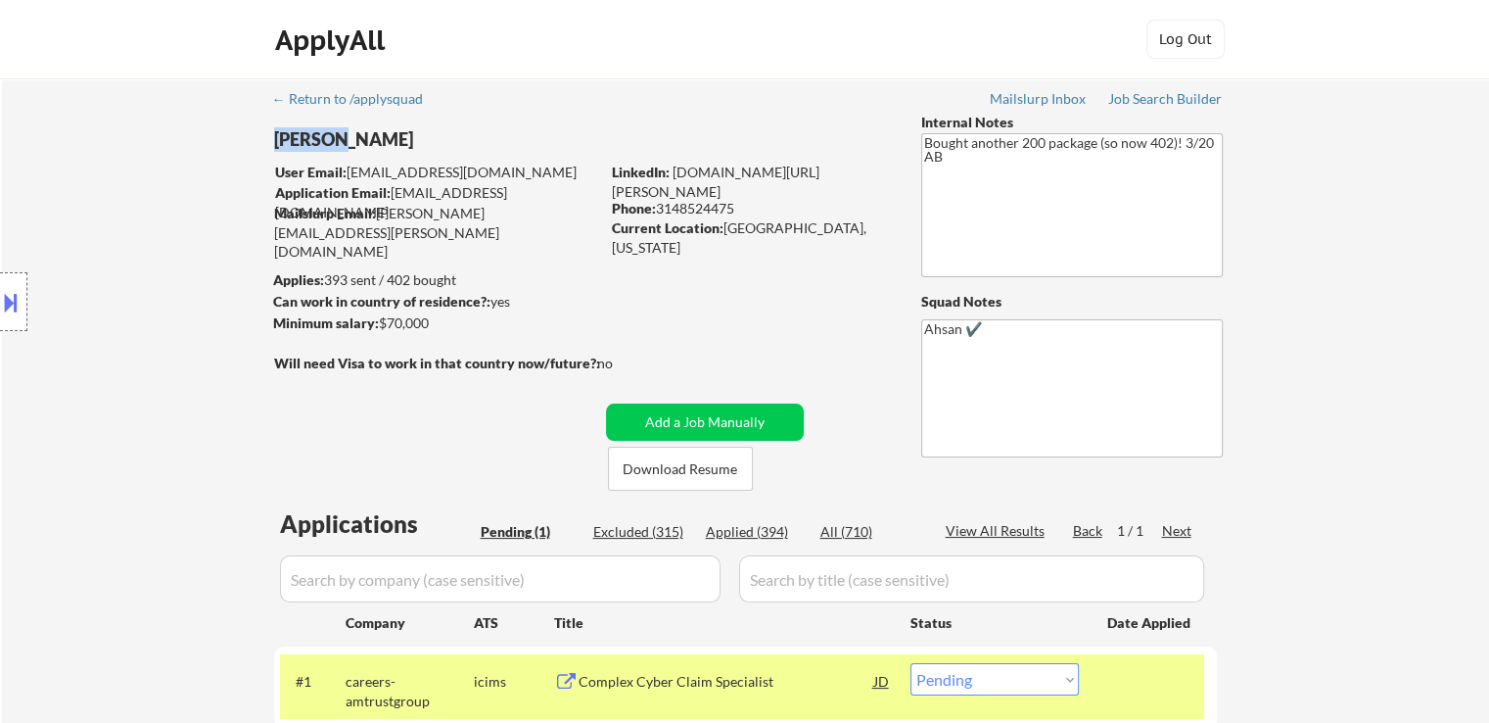
click at [1250, 213] on div "← Return to /applysquad Mailslurp Inbox Job Search Builder Daniel Brady User Em…" at bounding box center [745, 445] width 1487 height 735
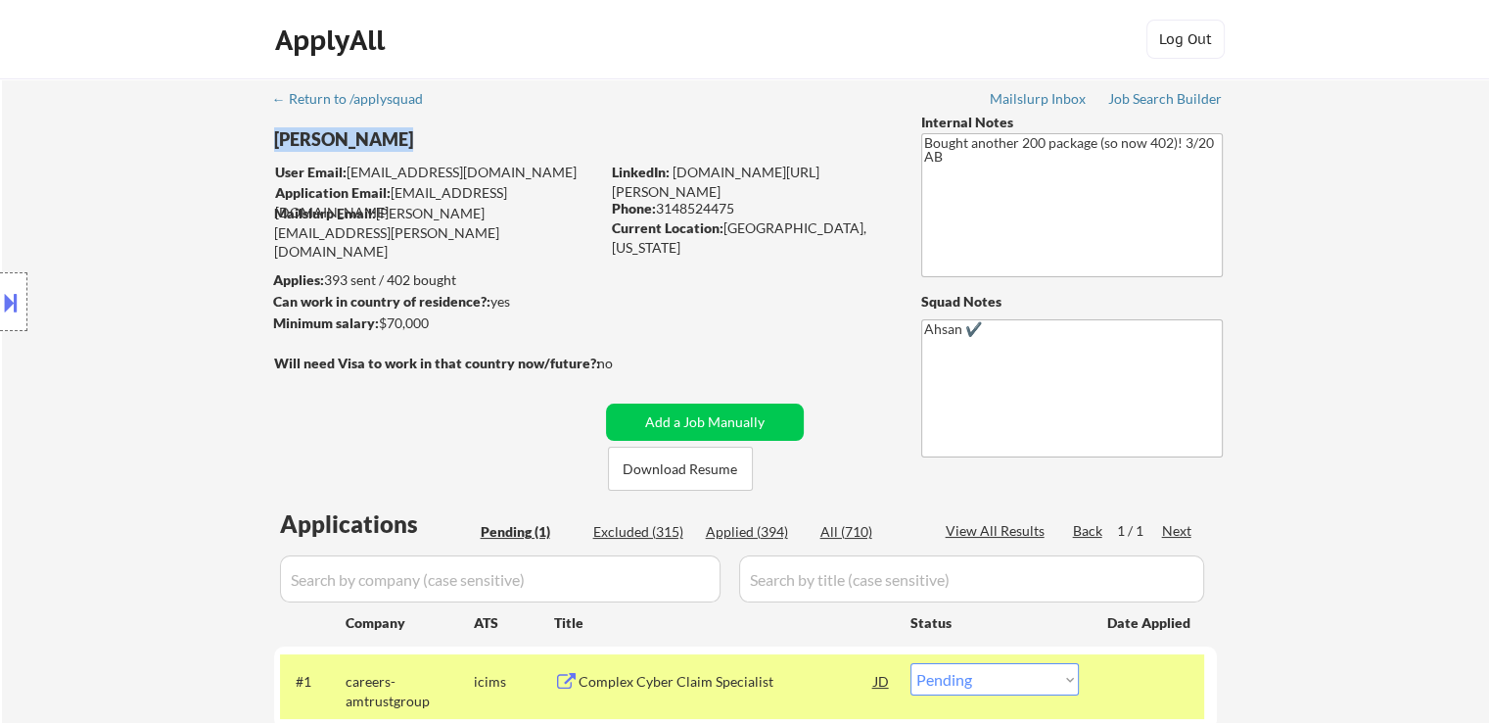
click at [1250, 213] on div "← Return to /applysquad Mailslurp Inbox Job Search Builder Daniel Brady User Em…" at bounding box center [745, 445] width 1487 height 735
click at [1366, 250] on div "← Return to /applysquad Mailslurp Inbox Job Search Builder Daniel Brady User Em…" at bounding box center [745, 445] width 1487 height 735
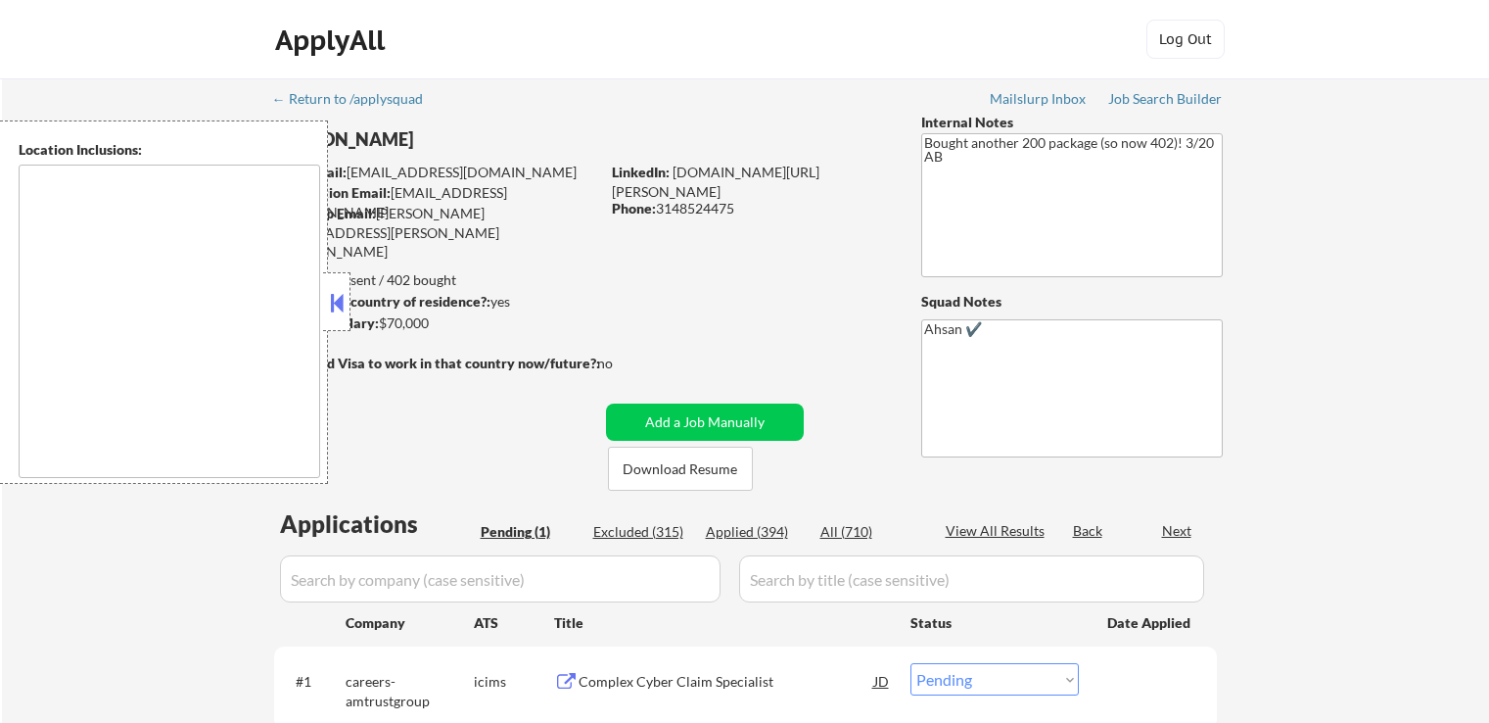
select select ""pending""
type textarea "[GEOGRAPHIC_DATA], [GEOGRAPHIC_DATA] [GEOGRAPHIC_DATA], [GEOGRAPHIC_DATA] [GEOG…"
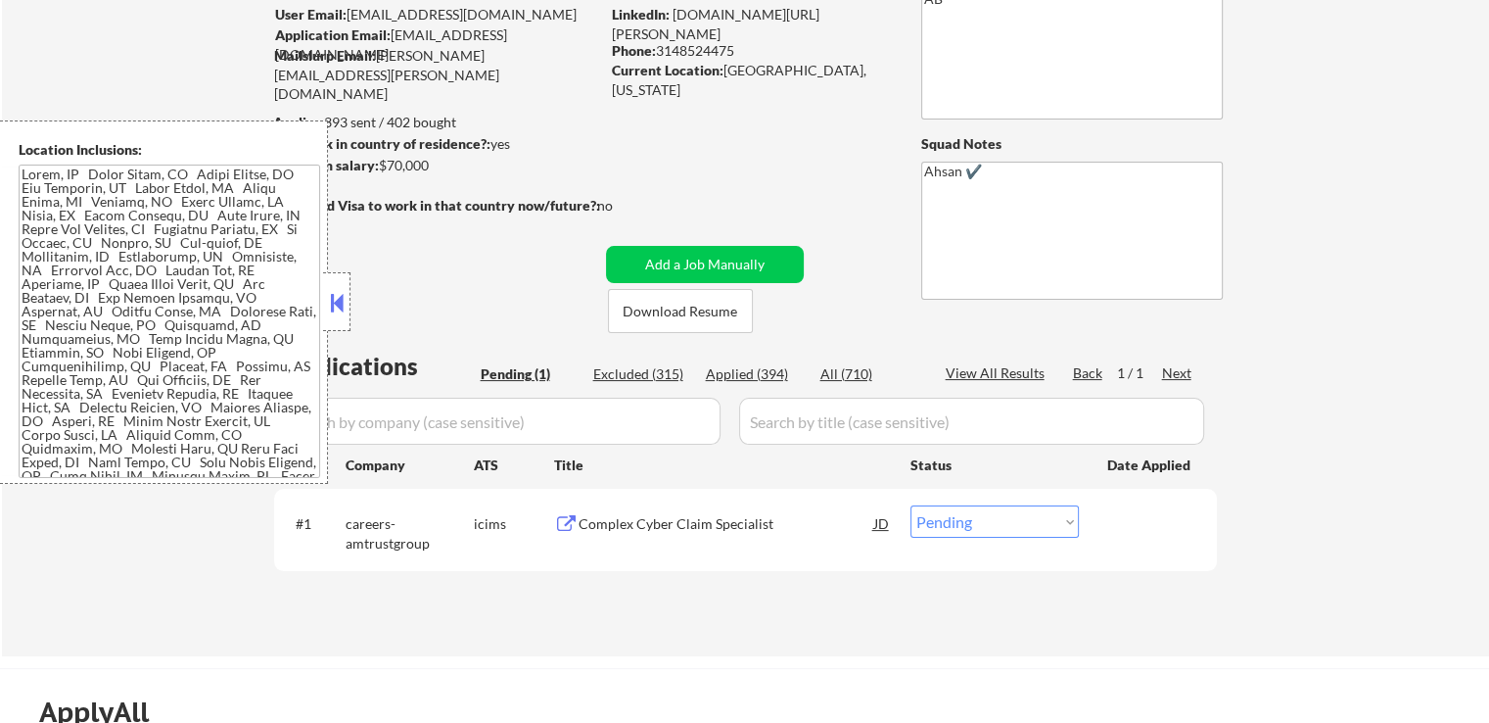
scroll to position [392, 0]
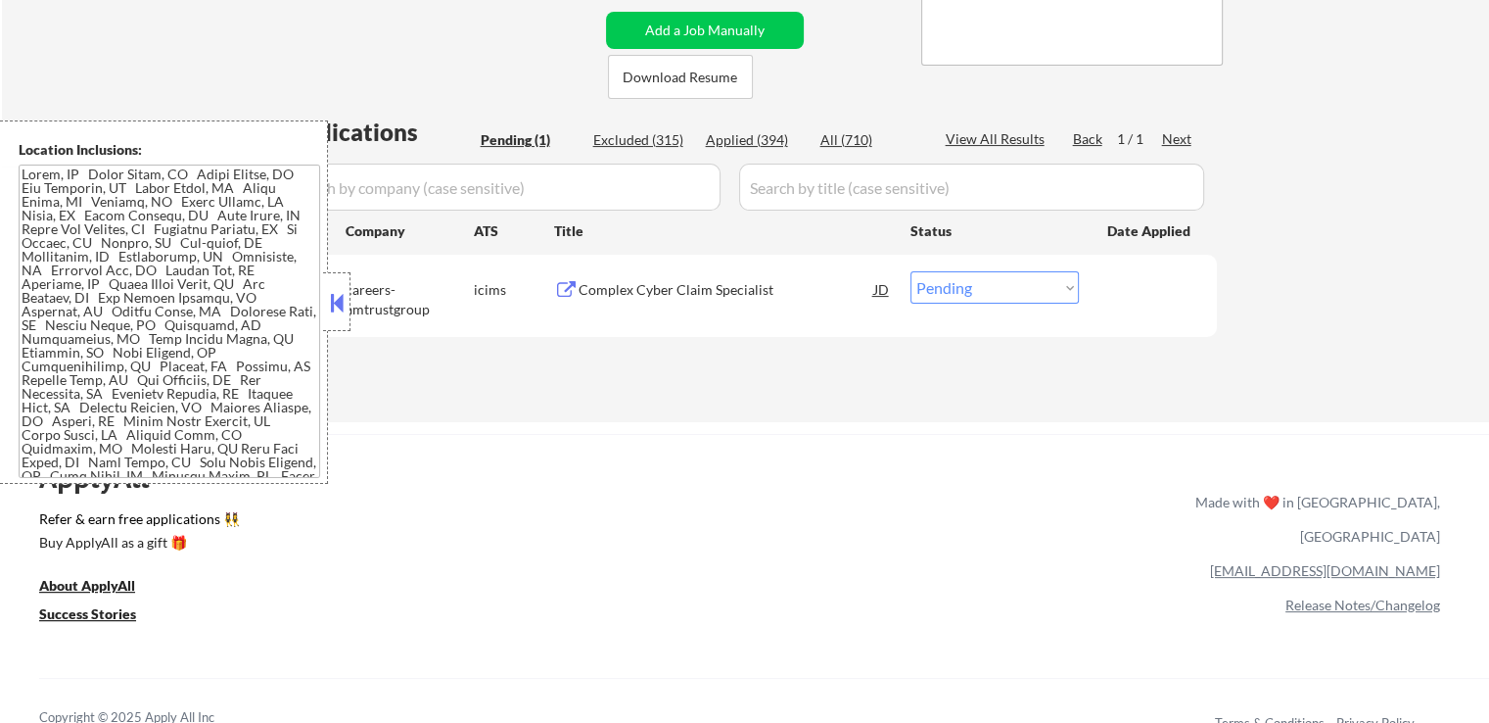
click at [948, 279] on select "Choose an option... Pending Applied Excluded (Questions) Excluded (Expired) Exc…" at bounding box center [995, 287] width 168 height 32
select select ""excluded__expired_""
click at [911, 271] on select "Choose an option... Pending Applied Excluded (Questions) Excluded (Expired) Exc…" at bounding box center [995, 287] width 168 height 32
click at [928, 416] on div "← Return to /applysquad Mailslurp Inbox Job Search Builder [PERSON_NAME] User E…" at bounding box center [745, 54] width 1487 height 735
